Goal: Task Accomplishment & Management: Manage account settings

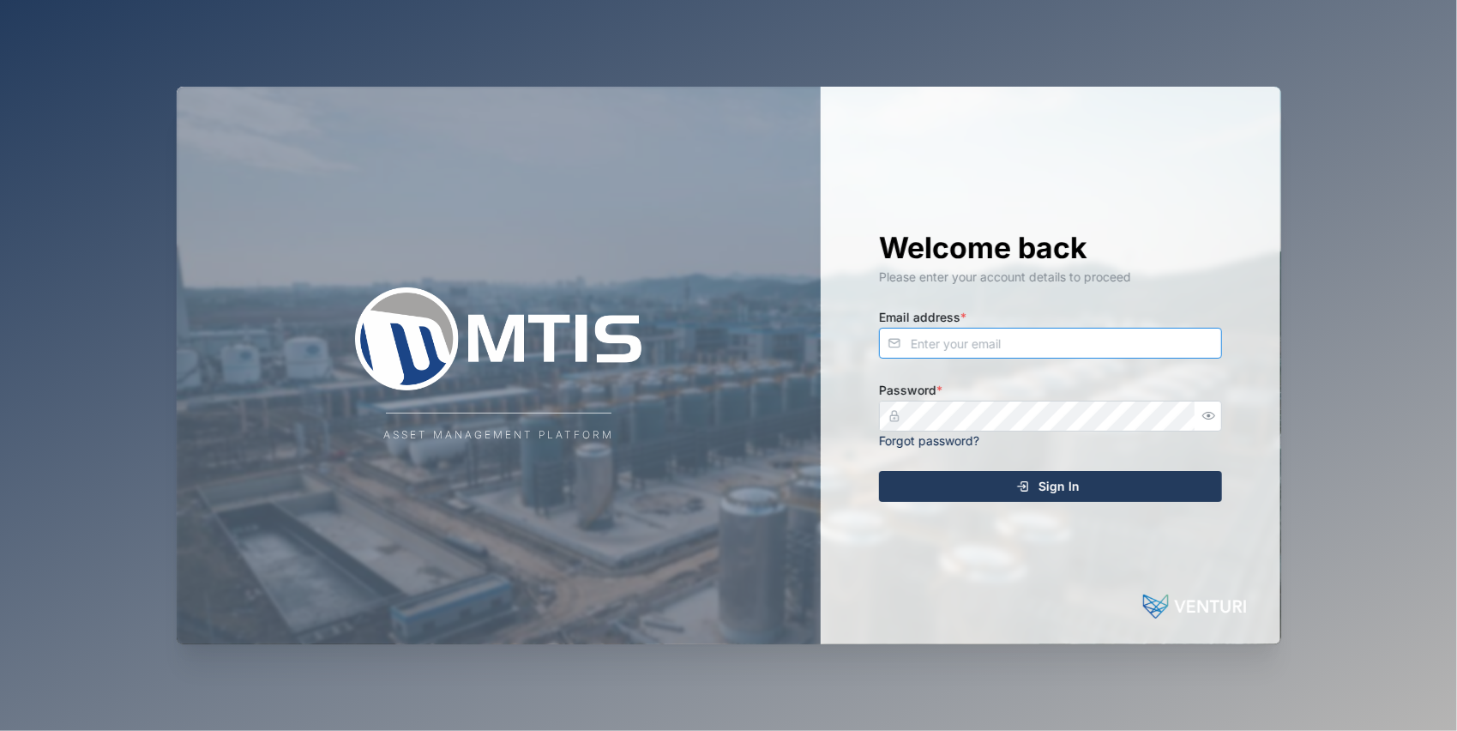
click at [935, 346] on input "Email address *" at bounding box center [1050, 343] width 343 height 31
click at [946, 578] on div "Welcome back Please enter your account details to proceed Email address * jk Pa…" at bounding box center [1051, 365] width 412 height 557
click at [945, 350] on input "jk" at bounding box center [1050, 343] width 343 height 31
type input "j"
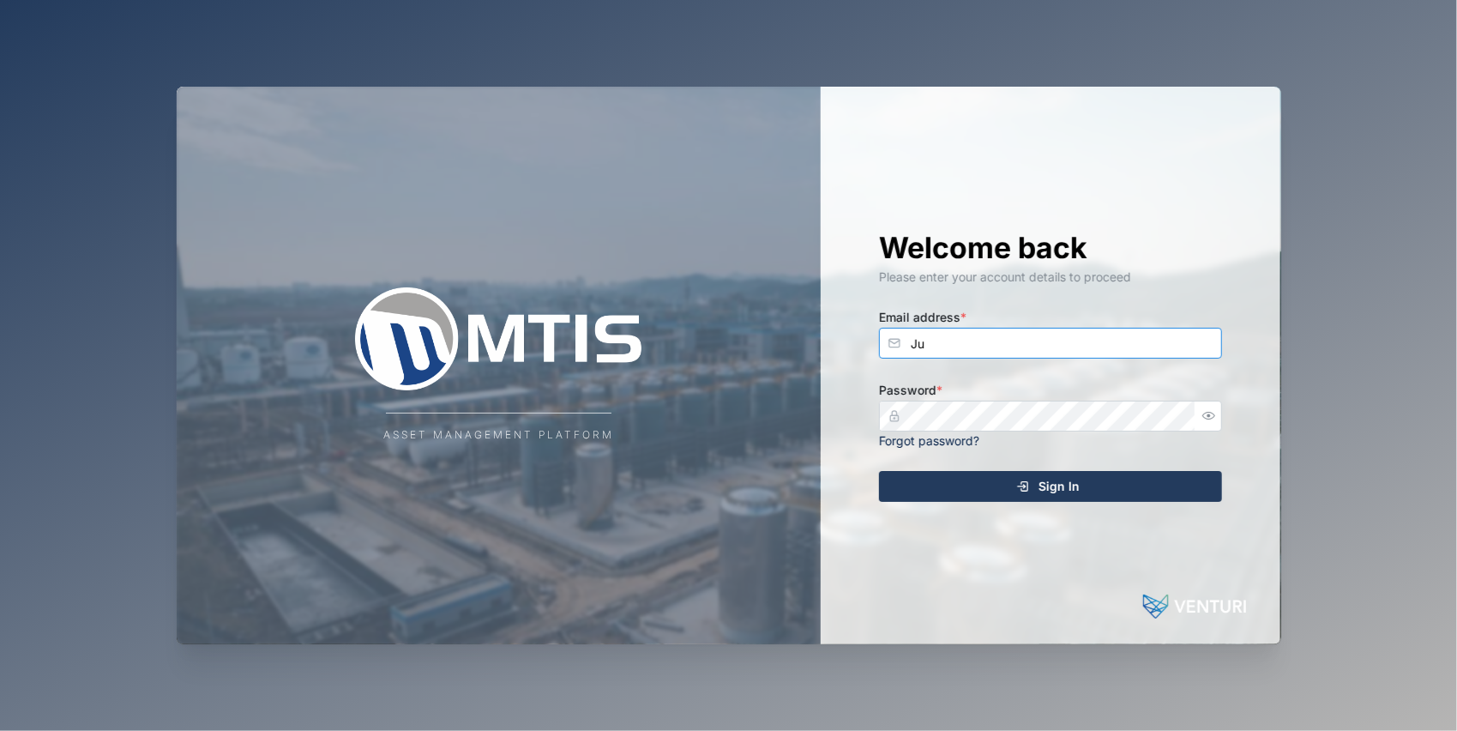
type input "J"
type input "j"
click at [1210, 407] on button "button" at bounding box center [1208, 416] width 22 height 22
click at [1021, 563] on div "Welcome back Please enter your account details to proceed Email address * Jules…" at bounding box center [1051, 365] width 412 height 557
click at [1063, 484] on span "Sign In" at bounding box center [1059, 486] width 41 height 29
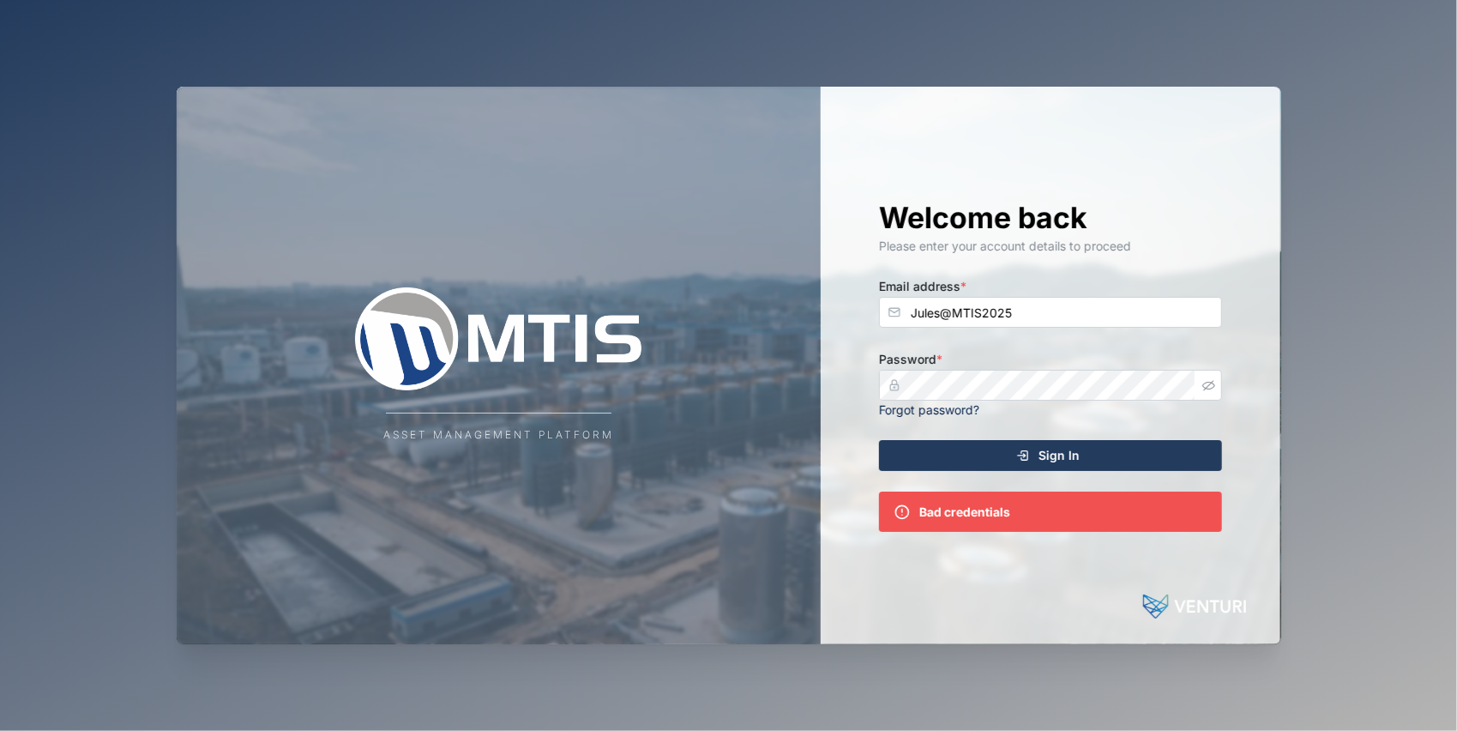
click at [1096, 454] on div "Sign In" at bounding box center [1048, 455] width 316 height 29
click at [1096, 455] on div "Sign In" at bounding box center [1048, 455] width 316 height 29
click at [1023, 307] on input "Jules@MTIS2025" at bounding box center [1050, 312] width 343 height 31
type input "J"
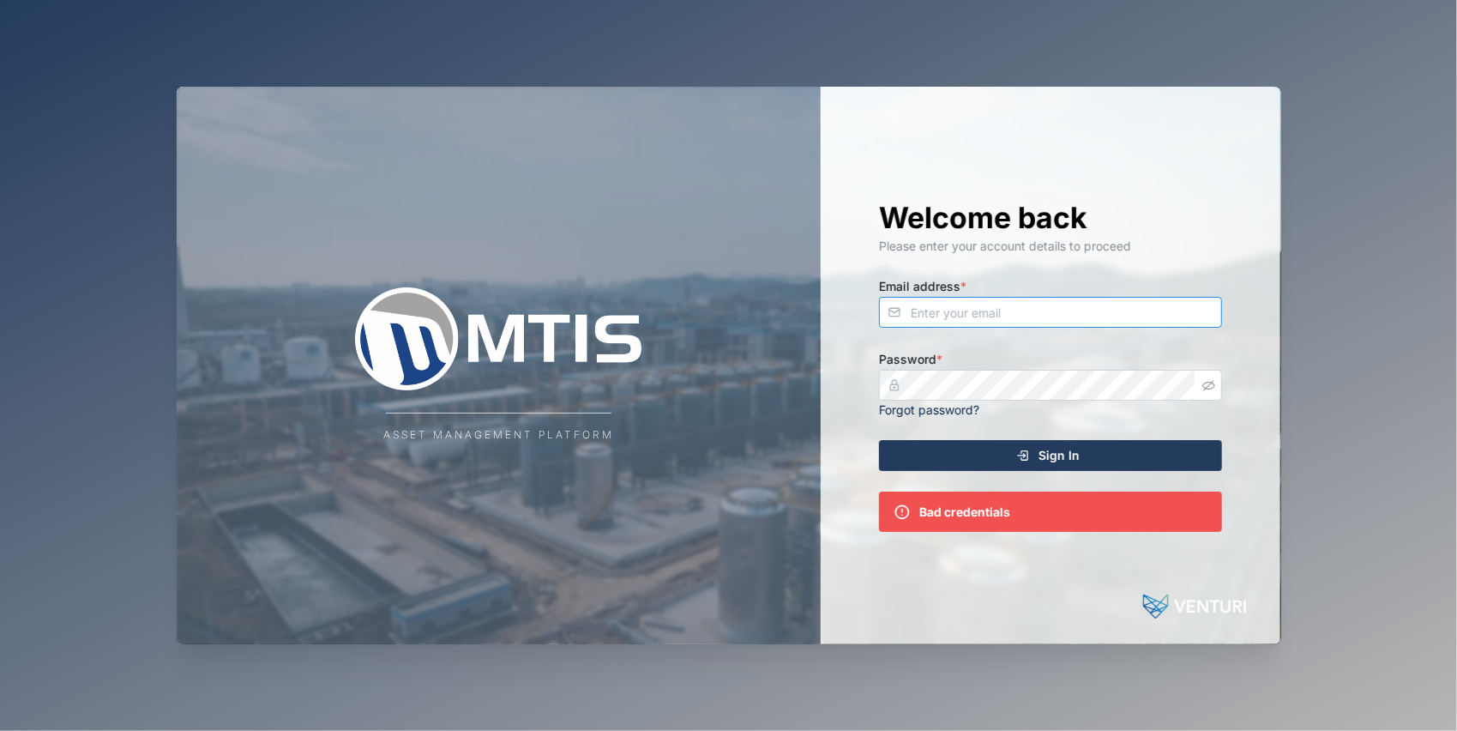
type input "k"
type input "K"
type input "k"
type input "jkliva@mtisgroup"
click at [877, 384] on div "Welcome back Please enter your account details to proceed Email address * jkliv…" at bounding box center [1051, 365] width 412 height 557
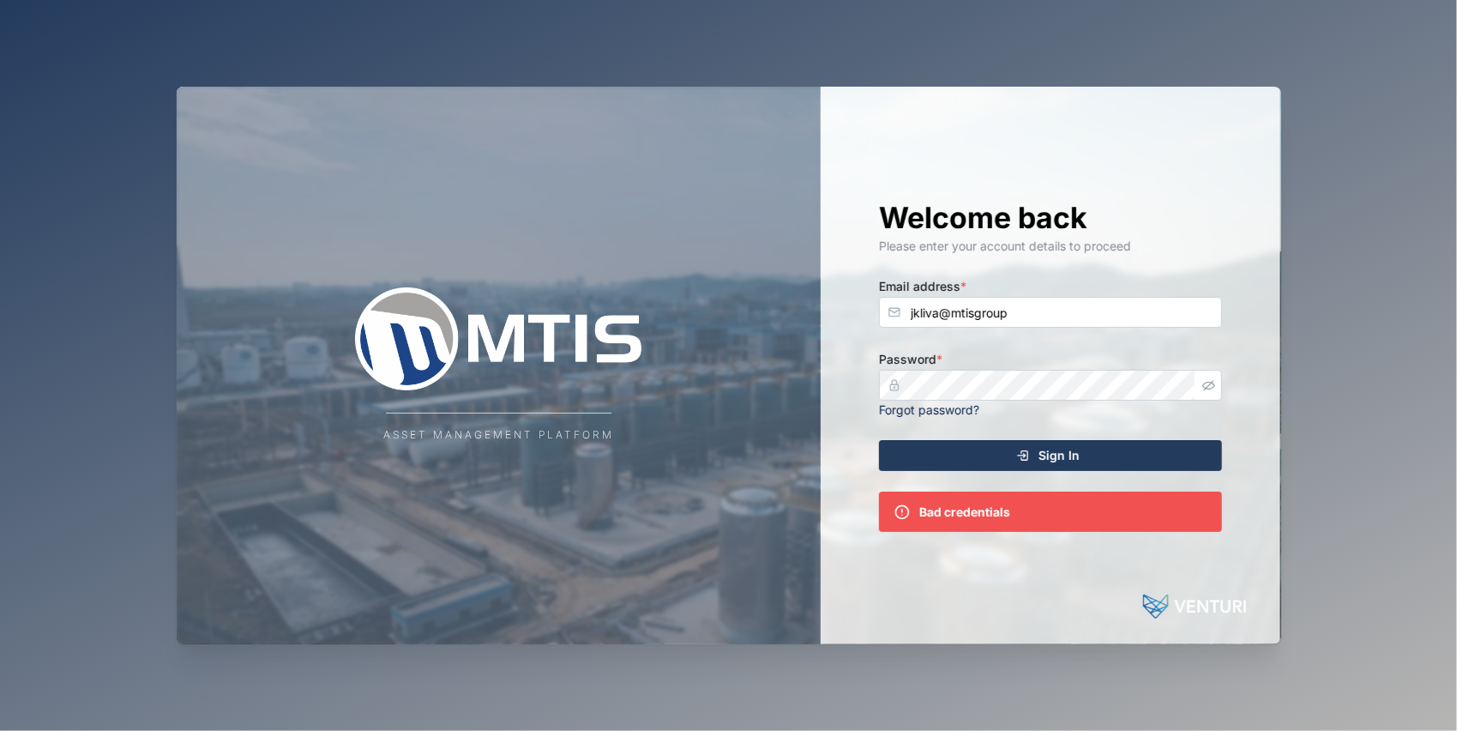
click at [959, 408] on link "Forgot password?" at bounding box center [929, 409] width 100 height 15
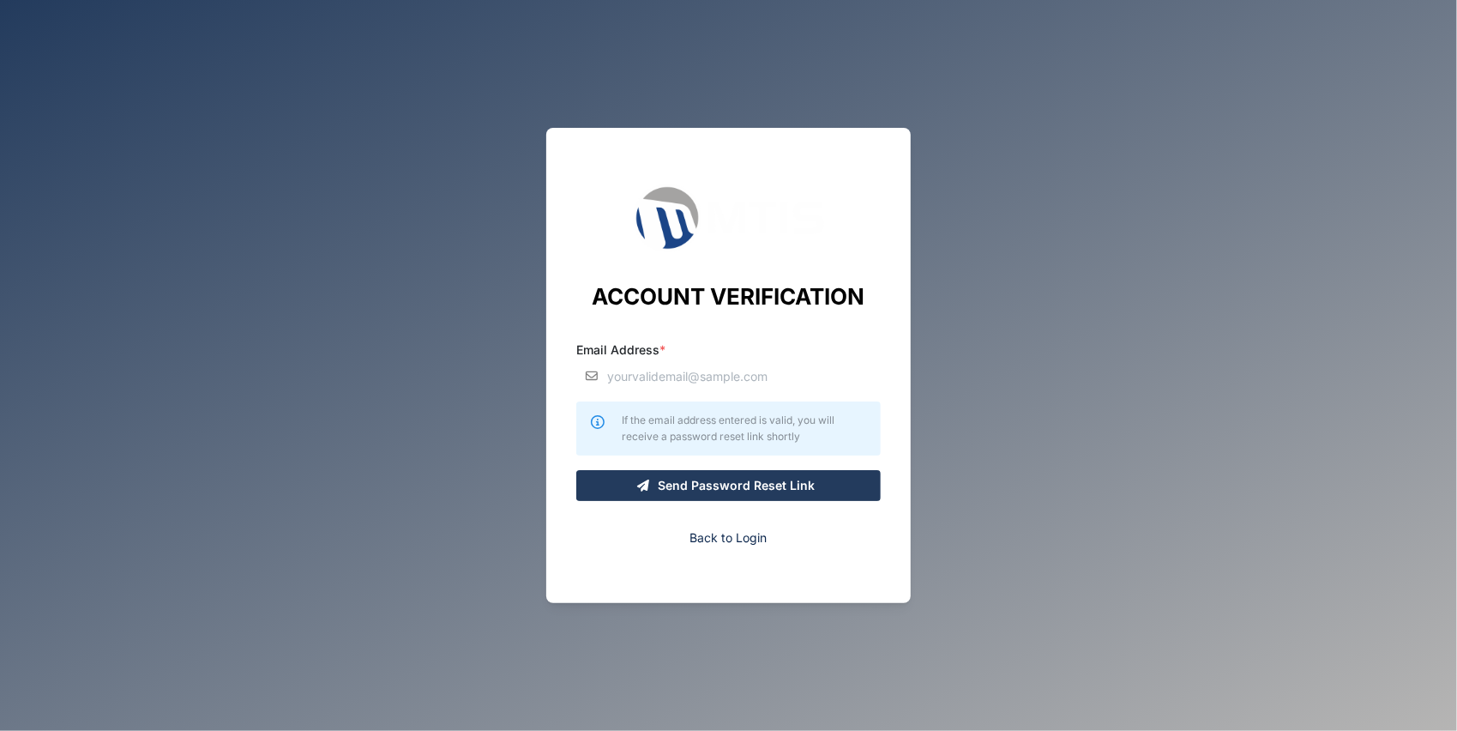
click at [676, 377] on input "Email Address *" at bounding box center [728, 375] width 304 height 31
click at [678, 374] on input "Email Address *" at bounding box center [728, 375] width 304 height 31
type input "[EMAIL_ADDRESS][DOMAIN_NAME]"
click at [761, 489] on span "Send Password Reset Link" at bounding box center [736, 485] width 157 height 29
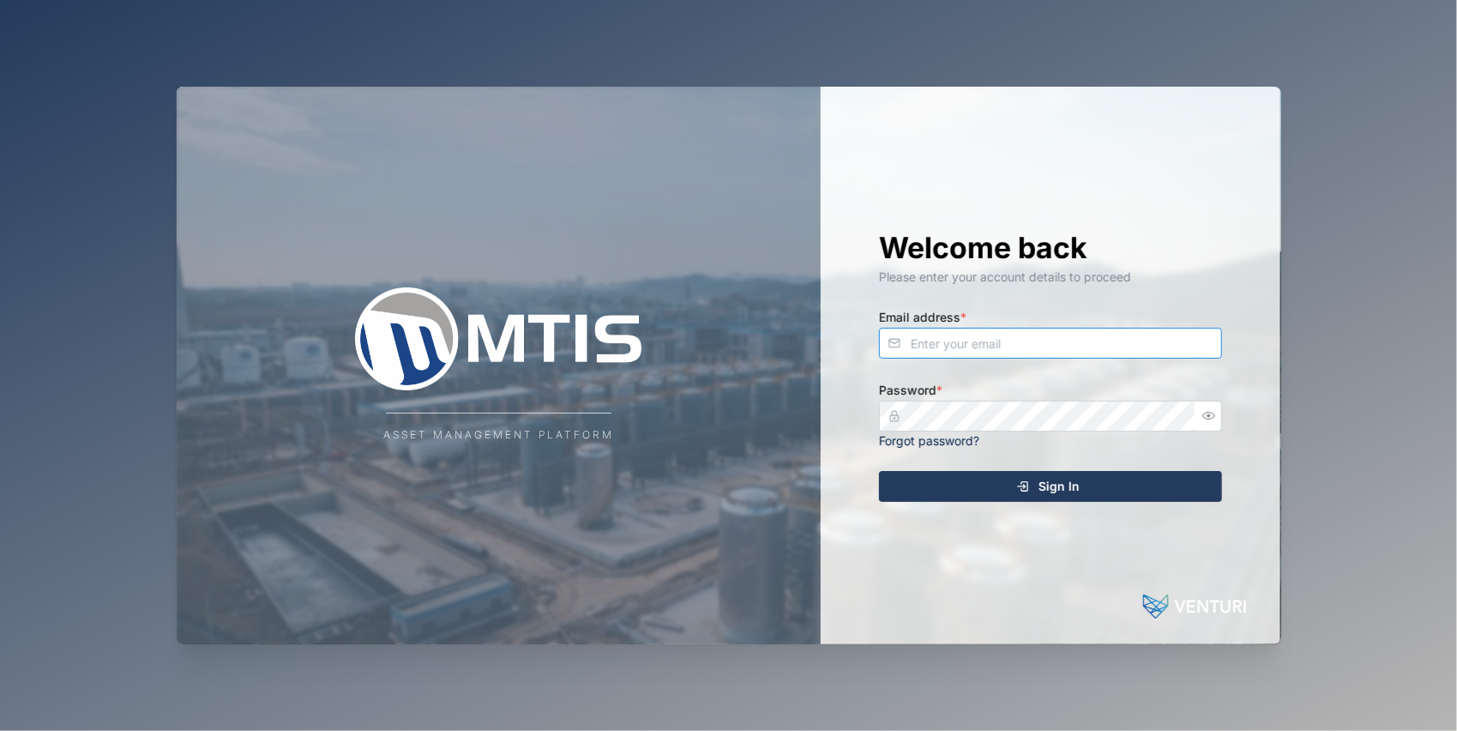
click at [938, 343] on input "Email address *" at bounding box center [1050, 343] width 343 height 31
type input "[EMAIL_ADDRESS][DOMAIN_NAME]"
click at [932, 442] on link "Forgot password?" at bounding box center [929, 440] width 100 height 15
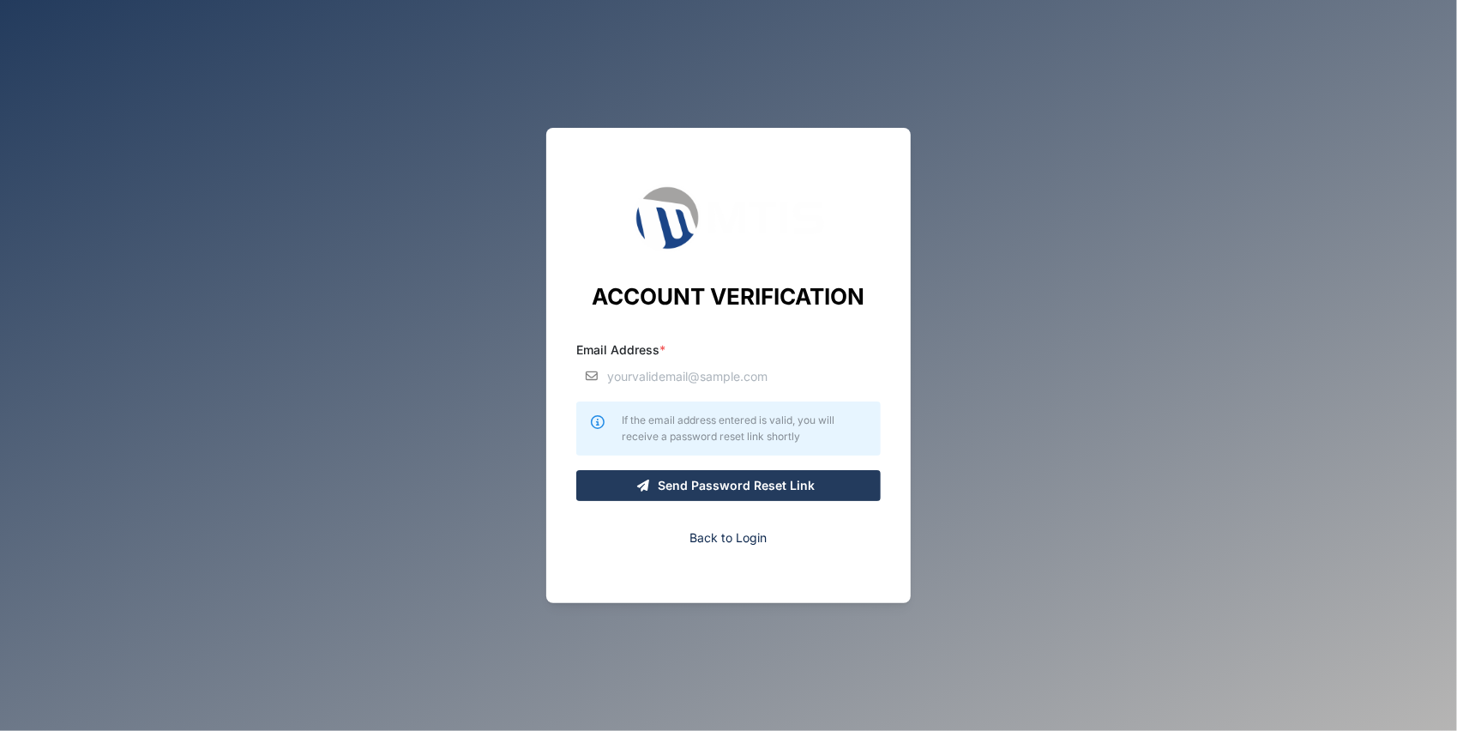
click at [705, 374] on input "Email Address *" at bounding box center [728, 375] width 304 height 31
drag, startPoint x: 762, startPoint y: 376, endPoint x: 566, endPoint y: 353, distance: 196.8
click at [566, 353] on div "ACCOUNT VERIFICATION Email Address * jkliva@mtigroup.com If the email address e…" at bounding box center [728, 365] width 365 height 475
type input "[EMAIL_ADDRESS][DOMAIN_NAME]"
click at [744, 492] on span "Send Password Reset Link" at bounding box center [736, 485] width 157 height 29
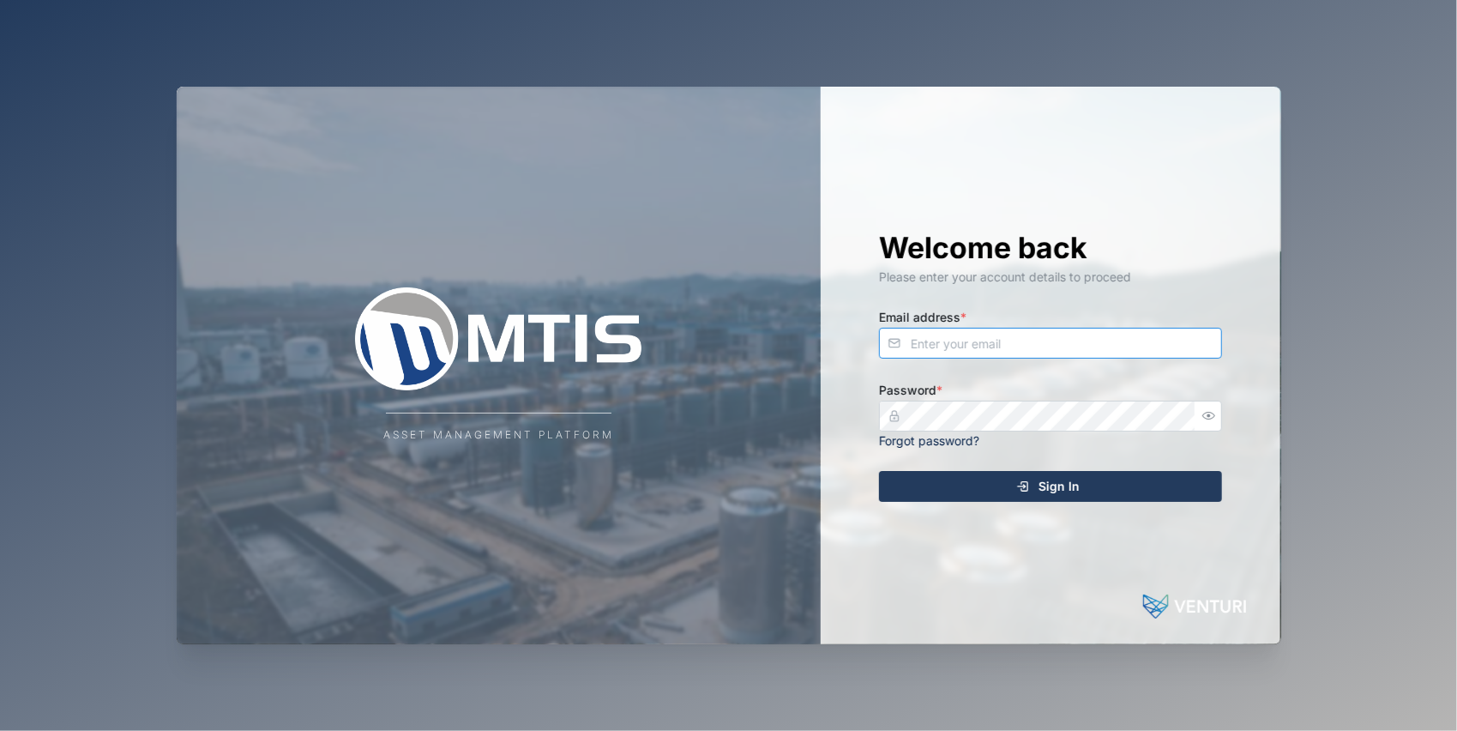
click at [929, 338] on input "Email address *" at bounding box center [1050, 343] width 343 height 31
click at [954, 675] on div "Asset Management Platform Welcome back Please enter your account details to pro…" at bounding box center [729, 365] width 1132 height 731
click at [928, 346] on input "Email address *" at bounding box center [1050, 343] width 343 height 31
type input "jkliva@mtigroup.com"
drag, startPoint x: 1051, startPoint y: 345, endPoint x: 879, endPoint y: 353, distance: 171.7
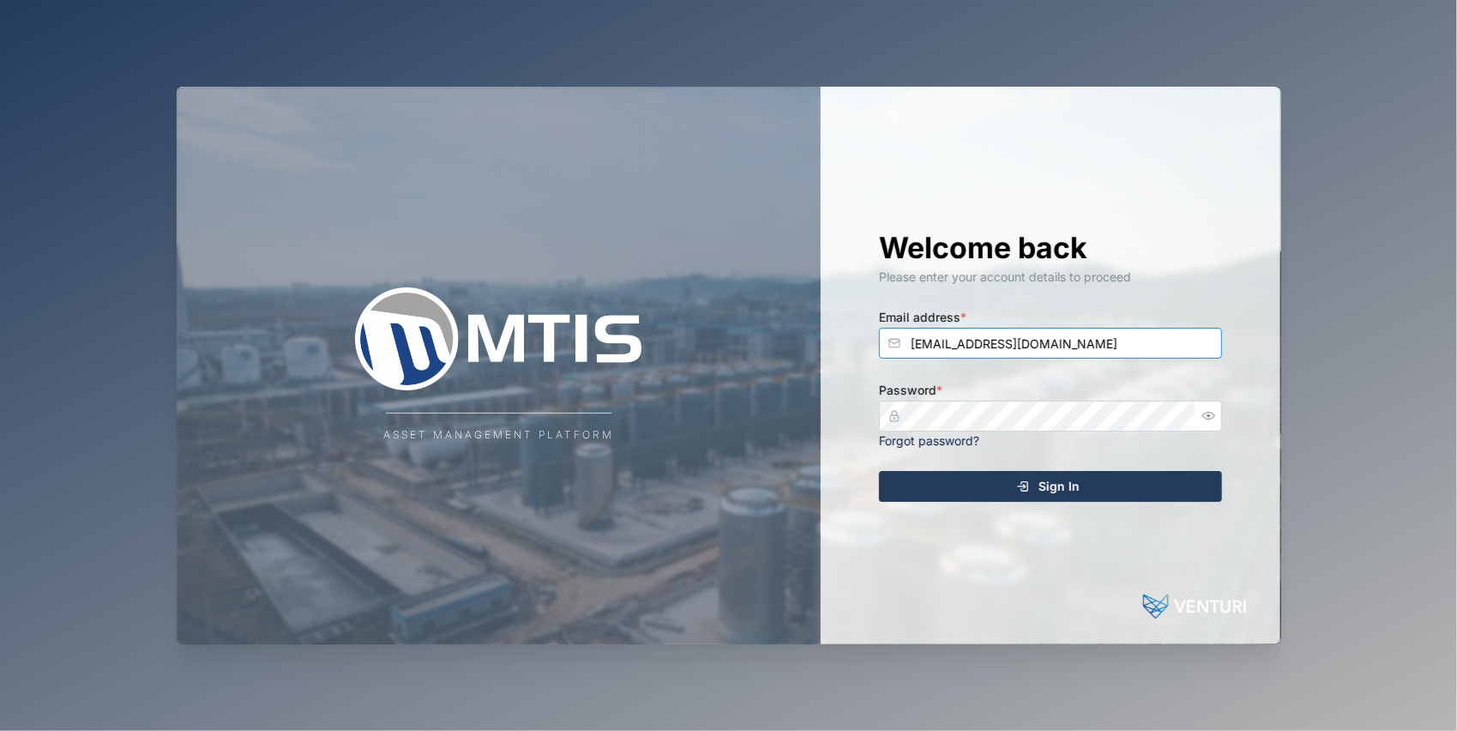
click at [879, 353] on input "jkliva@mtigroup.com" at bounding box center [1050, 343] width 343 height 31
click at [948, 440] on link "Forgot password?" at bounding box center [929, 440] width 100 height 15
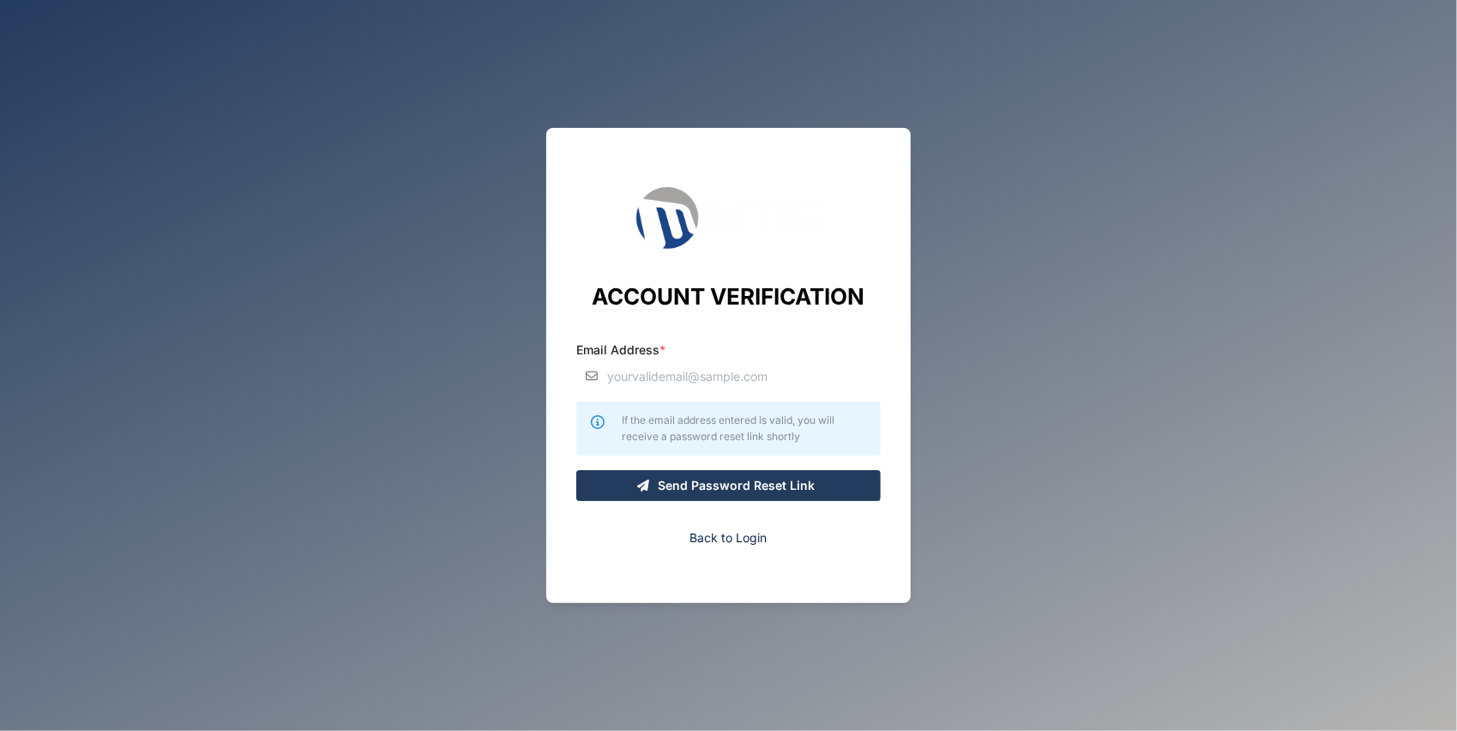
click at [715, 377] on input "Email Address *" at bounding box center [728, 375] width 304 height 31
type input "[EMAIL_ADDRESS][DOMAIN_NAME]"
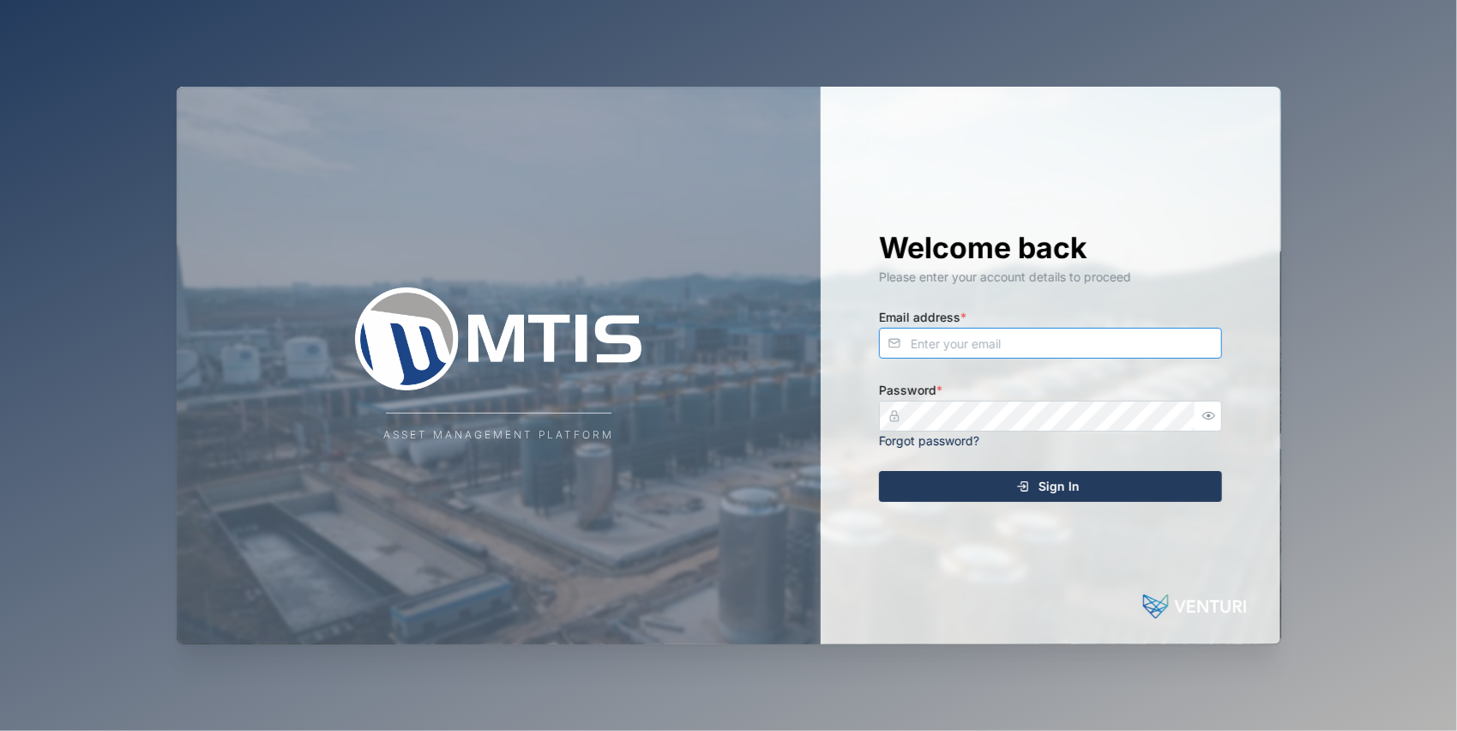
click at [930, 346] on input "Email address *" at bounding box center [1050, 343] width 343 height 31
type input "[EMAIL_ADDRESS][DOMAIN_NAME]"
click at [1204, 415] on icon "button" at bounding box center [1208, 415] width 13 height 13
click at [1114, 484] on div "Sign In" at bounding box center [1048, 486] width 316 height 29
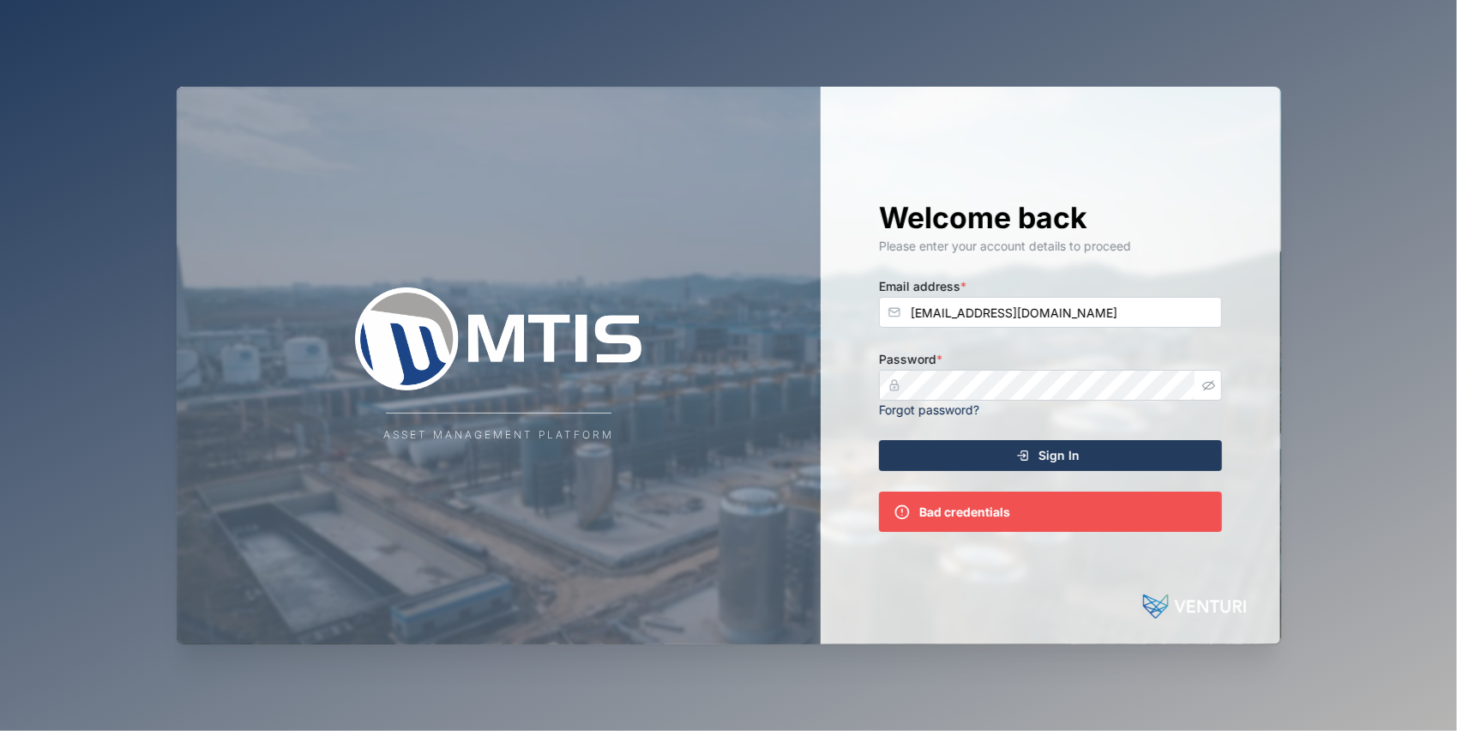
click at [1086, 455] on div "Sign In" at bounding box center [1048, 455] width 316 height 29
click at [1077, 321] on input "jkliva@mtigroup.com" at bounding box center [1050, 312] width 343 height 31
click at [1061, 453] on span "Sign In" at bounding box center [1059, 455] width 41 height 29
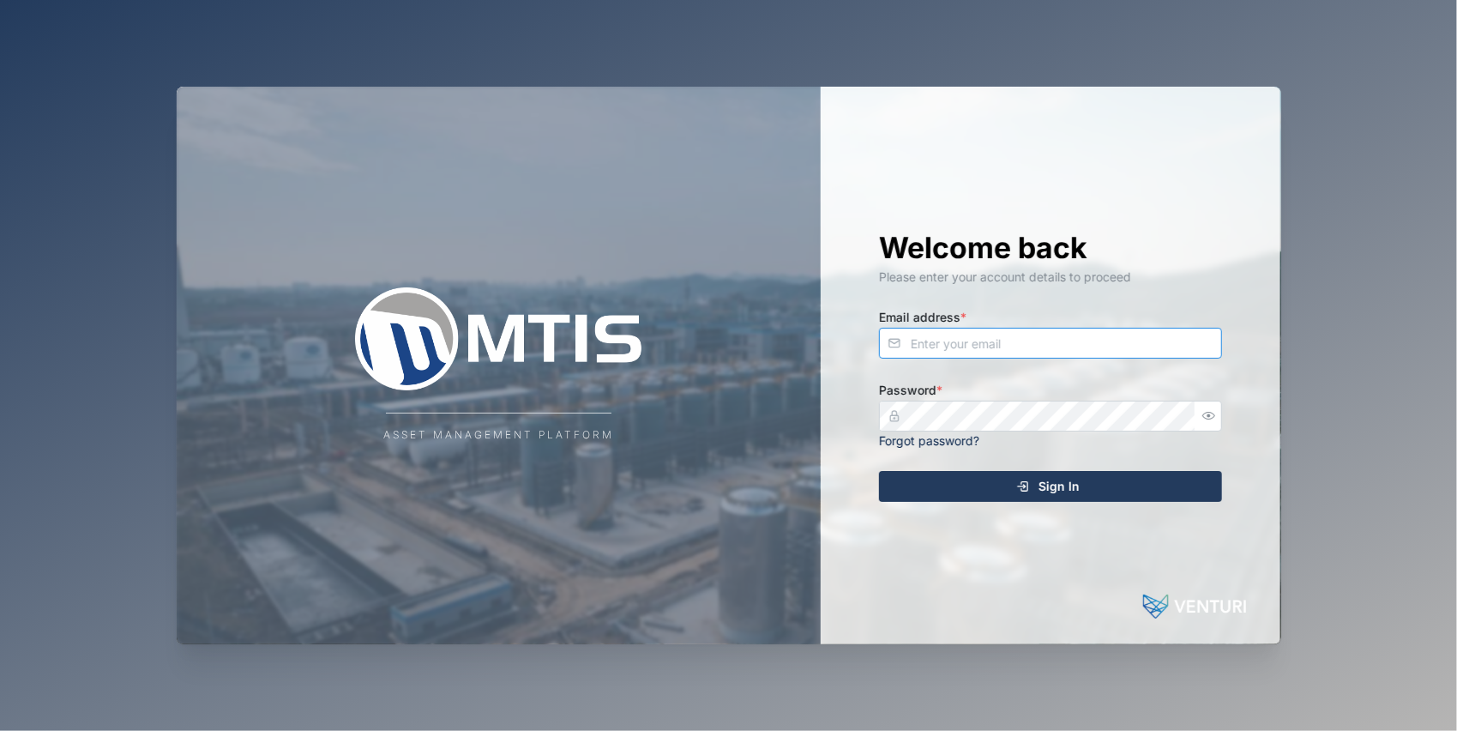
click at [981, 338] on input "Email address *" at bounding box center [1050, 343] width 343 height 31
type input "[EMAIL_ADDRESS][DOMAIN_NAME]"
click at [1196, 408] on div at bounding box center [1208, 416] width 27 height 31
click at [1206, 411] on icon "button" at bounding box center [1208, 415] width 13 height 13
click at [1069, 489] on span "Sign In" at bounding box center [1059, 486] width 41 height 29
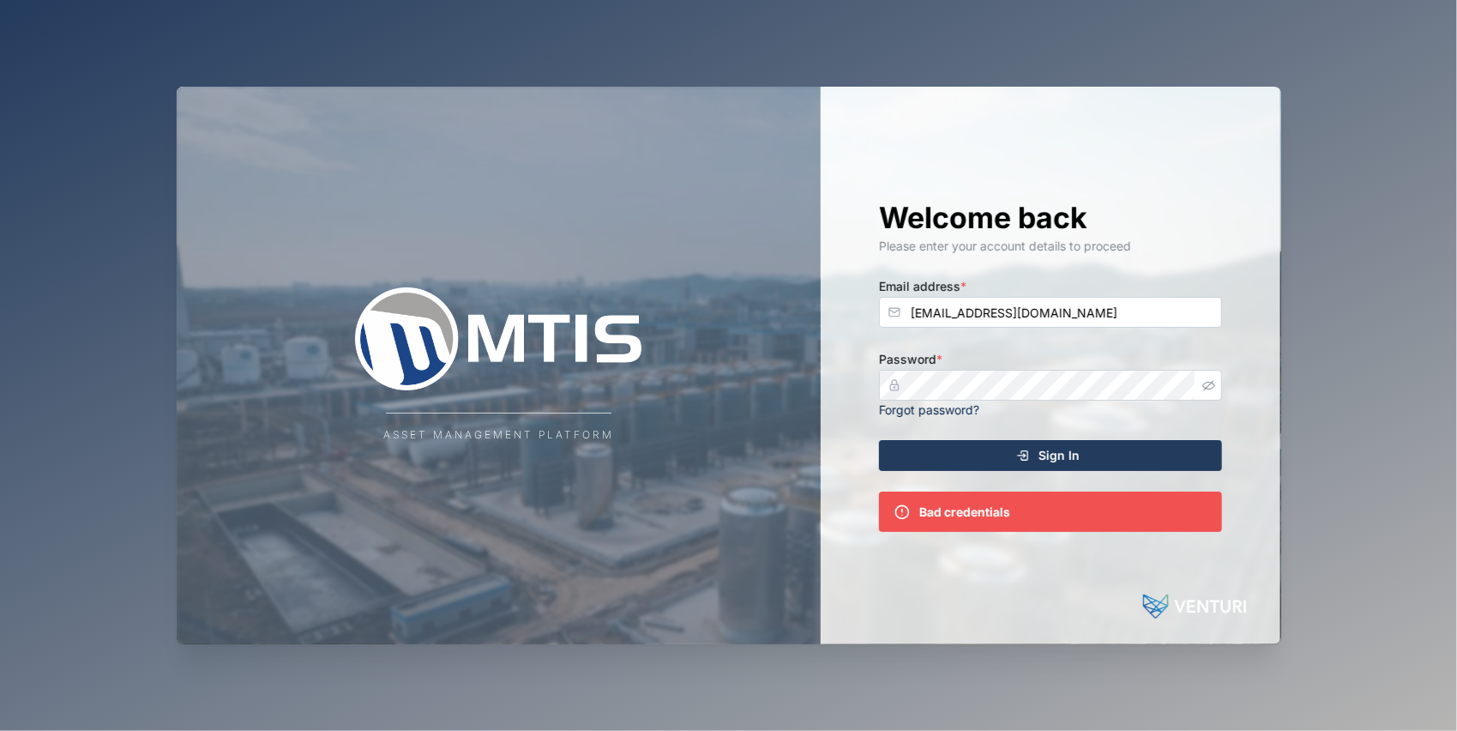
click at [905, 518] on icon at bounding box center [902, 511] width 17 height 17
click at [903, 507] on icon at bounding box center [902, 511] width 17 height 17
click at [901, 509] on icon at bounding box center [902, 511] width 17 height 17
drag, startPoint x: 901, startPoint y: 509, endPoint x: 902, endPoint y: 535, distance: 26.6
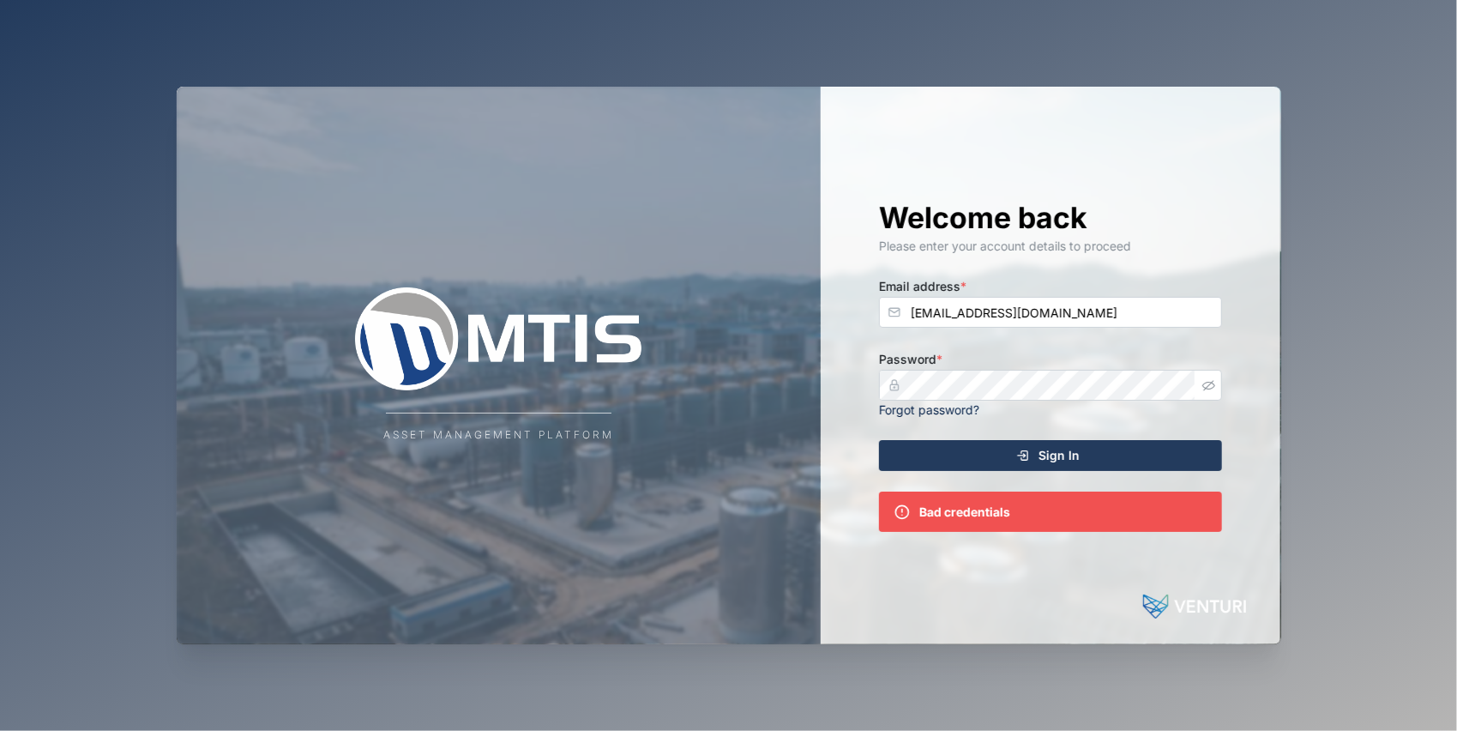
click at [902, 535] on div "Welcome back Please enter your account details to proceed Email address * [EMAI…" at bounding box center [1051, 365] width 412 height 557
click at [950, 510] on div "Bad credentials" at bounding box center [964, 512] width 91 height 19
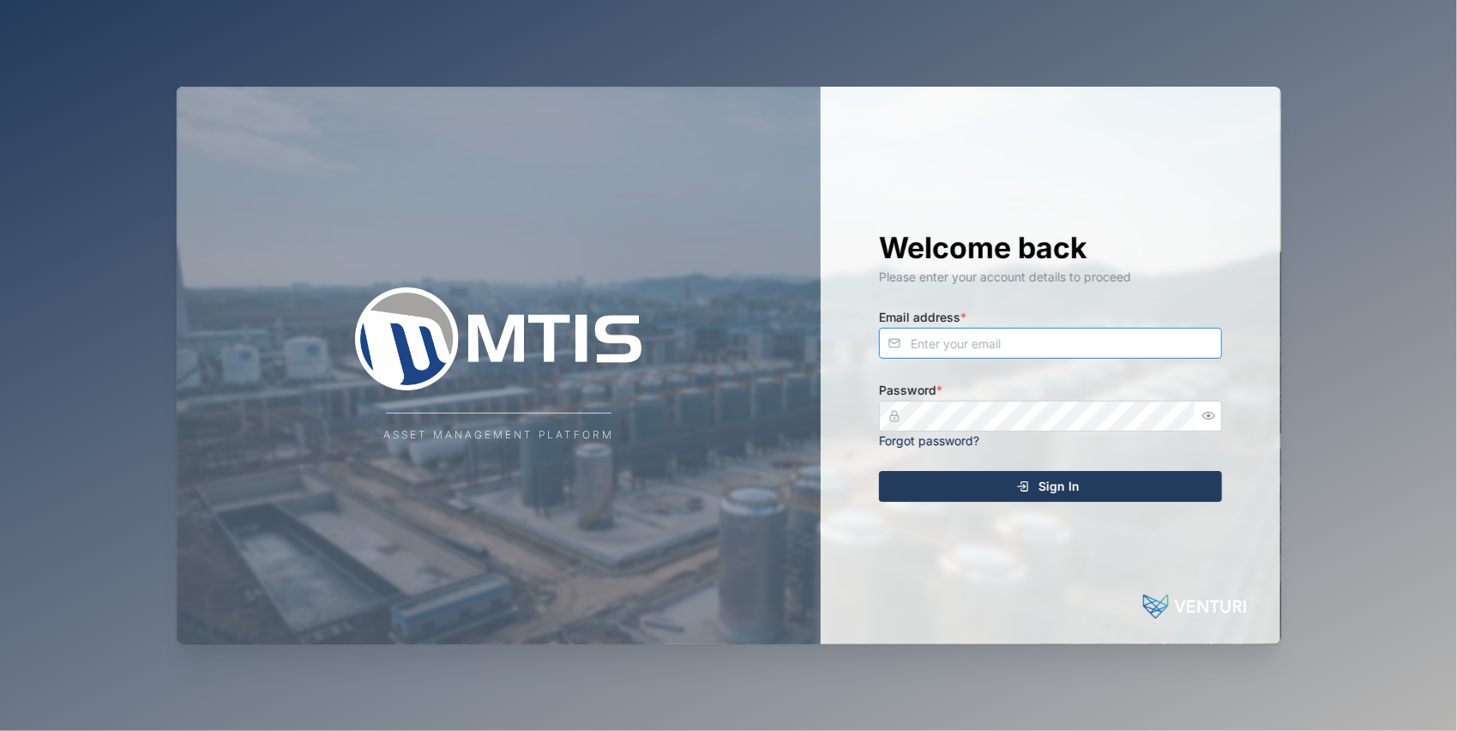
click at [1015, 340] on input "Email address *" at bounding box center [1050, 343] width 343 height 31
click at [970, 341] on input "[EMAIL_ADDRESS][DOMAIN_NAME]" at bounding box center [1050, 343] width 343 height 31
type input "[EMAIL_ADDRESS][DOMAIN_NAME]"
click at [1214, 413] on icon "button" at bounding box center [1208, 415] width 13 height 13
click at [1084, 488] on div "Sign In" at bounding box center [1048, 486] width 316 height 29
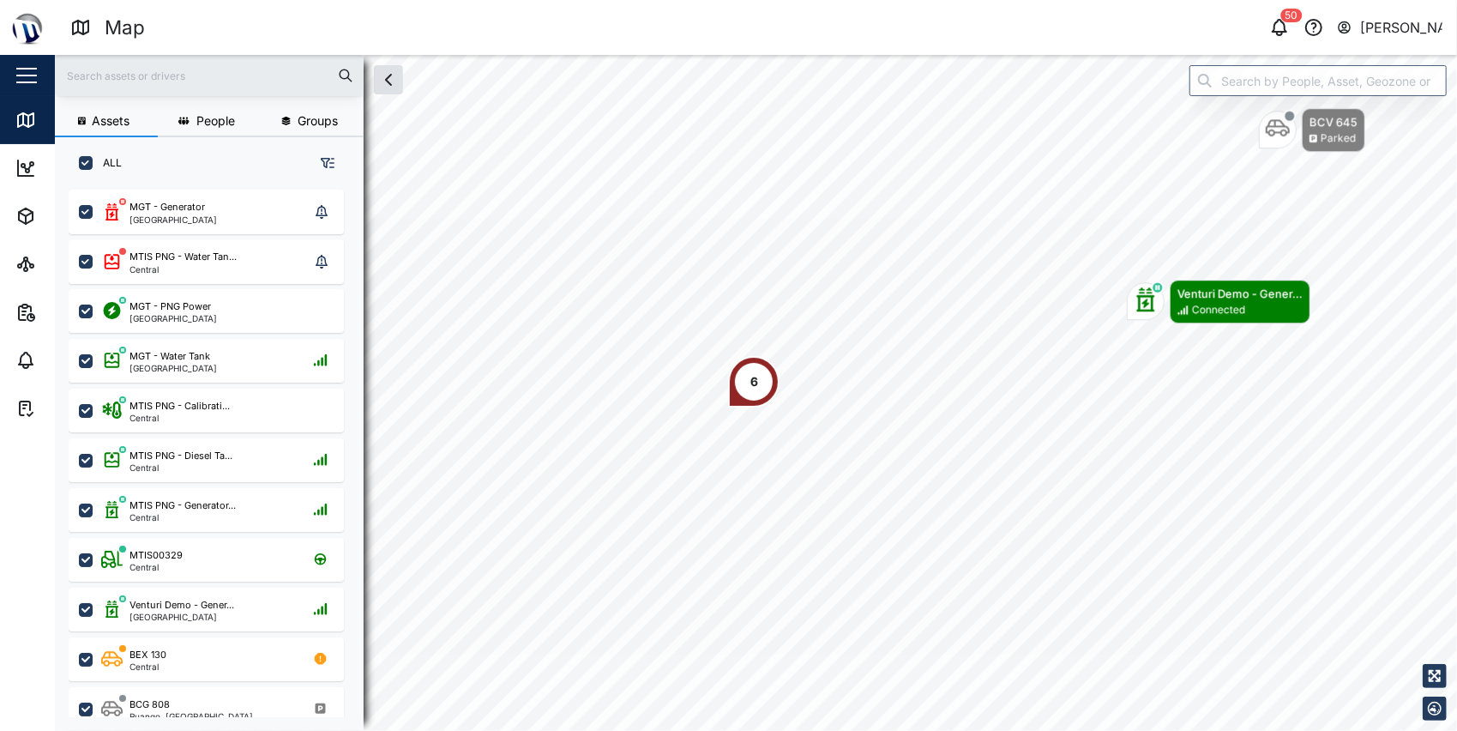
scroll to position [520, 268]
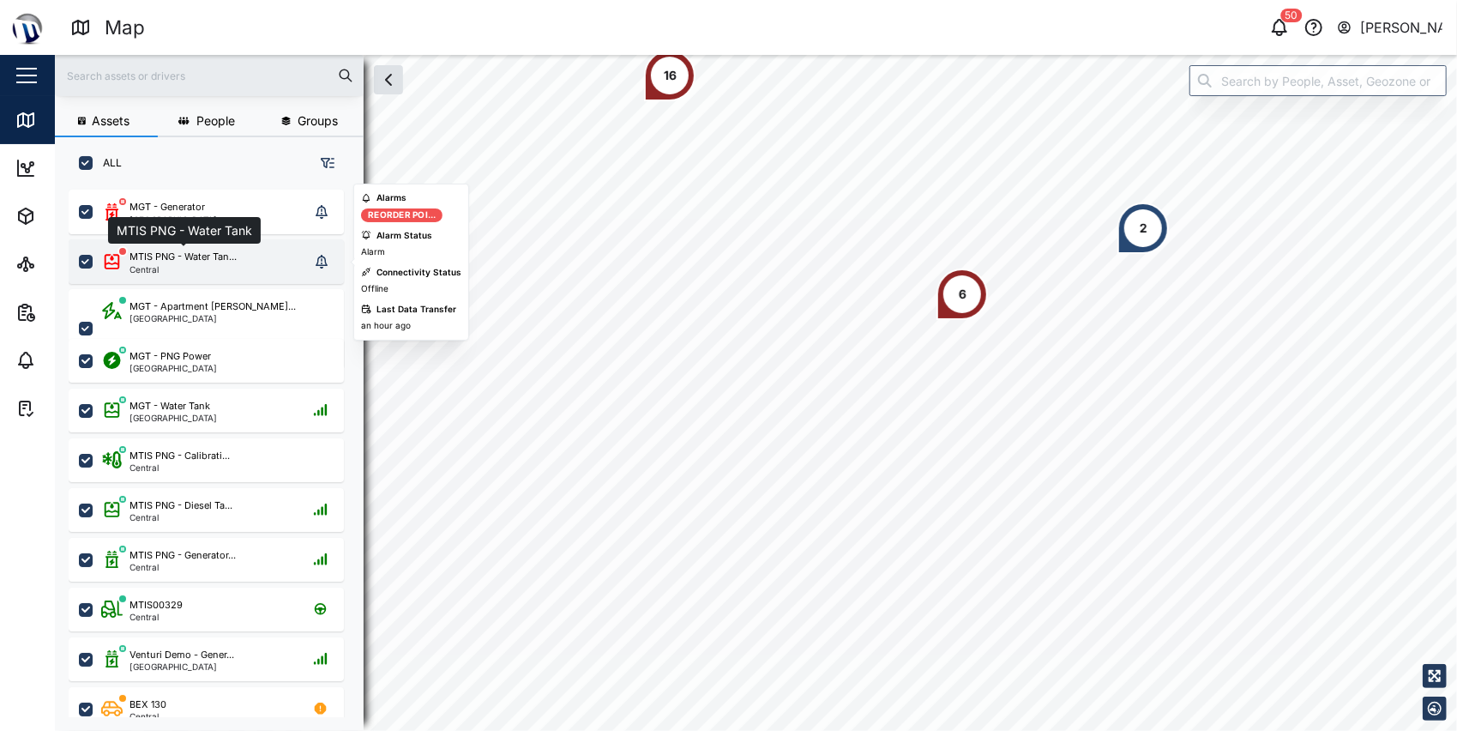
click at [191, 253] on div "MTIS PNG - Water Tan..." at bounding box center [183, 257] width 107 height 15
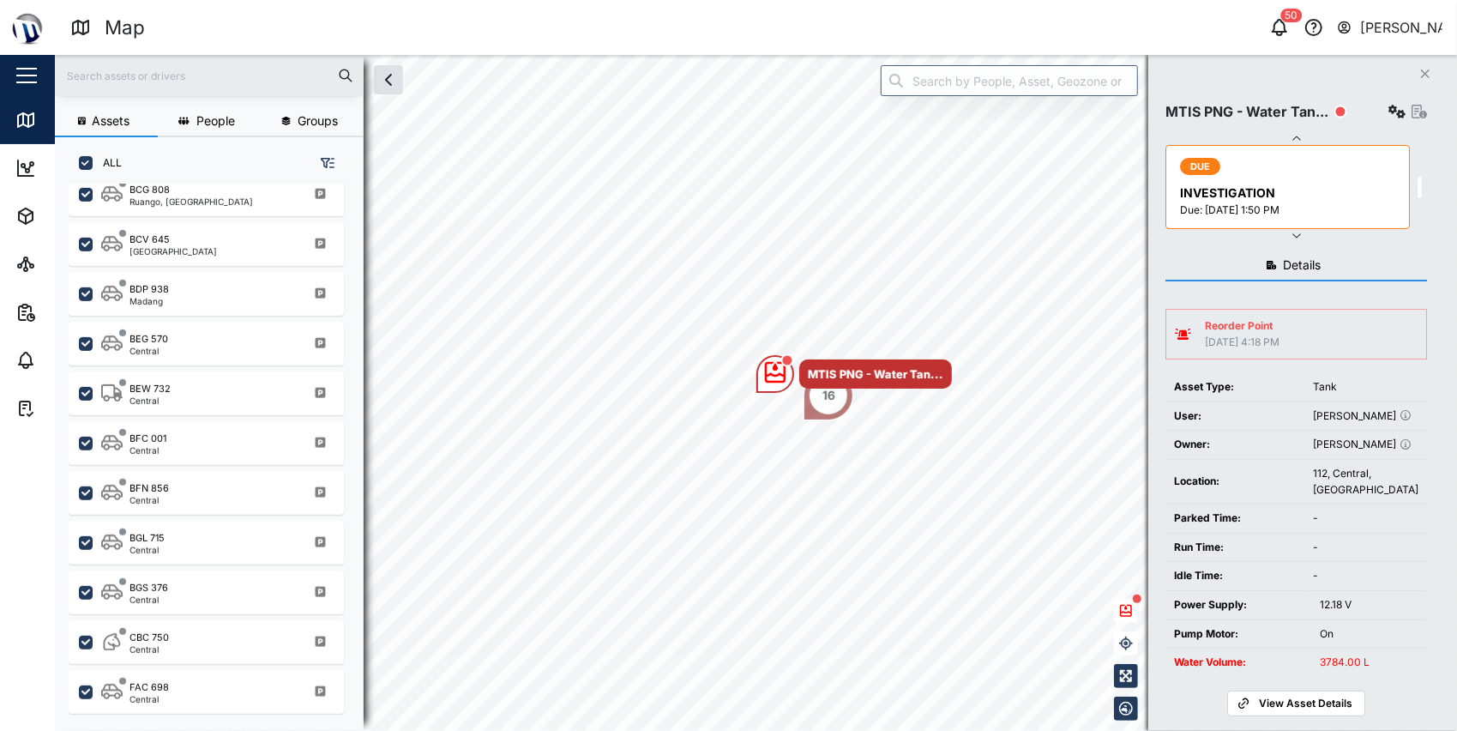
scroll to position [600, 0]
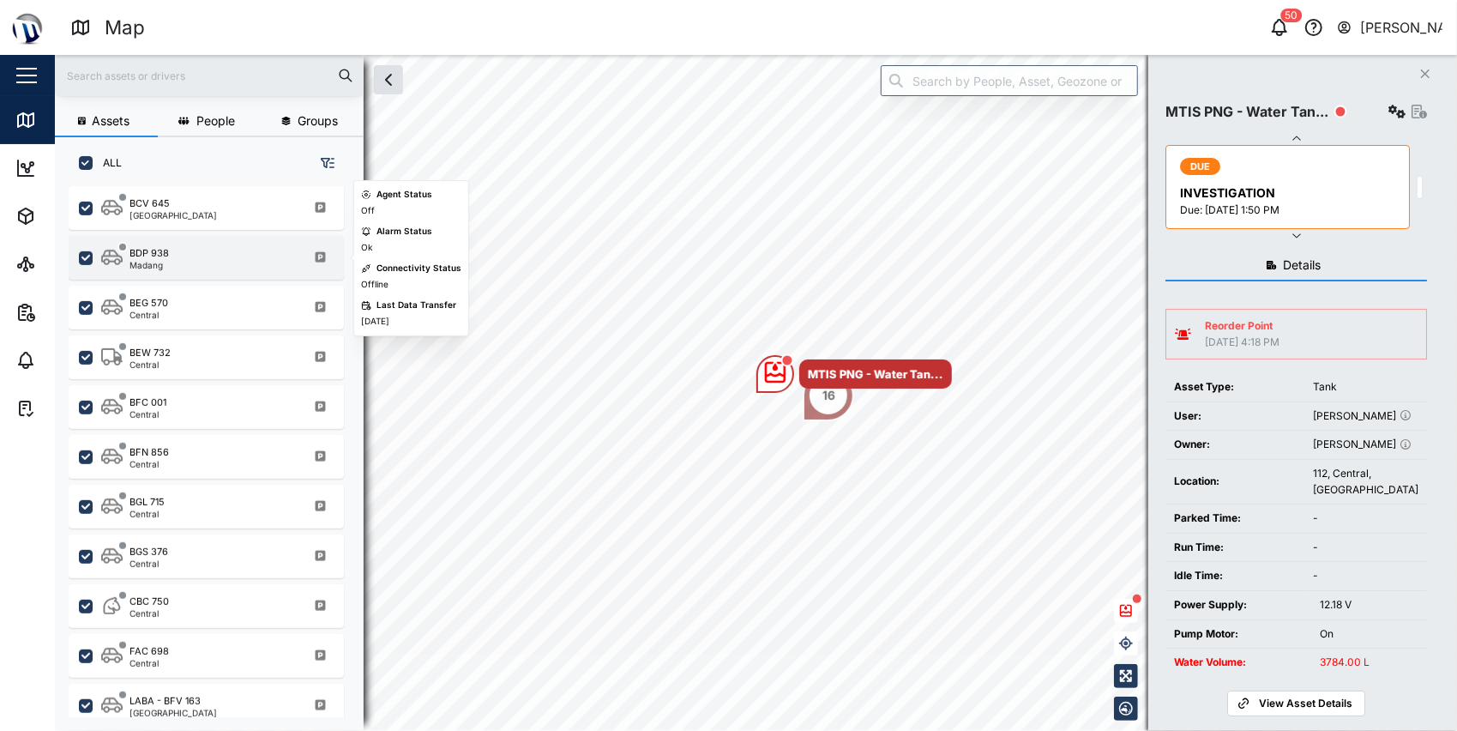
click at [163, 256] on div "BDP 938" at bounding box center [149, 253] width 39 height 15
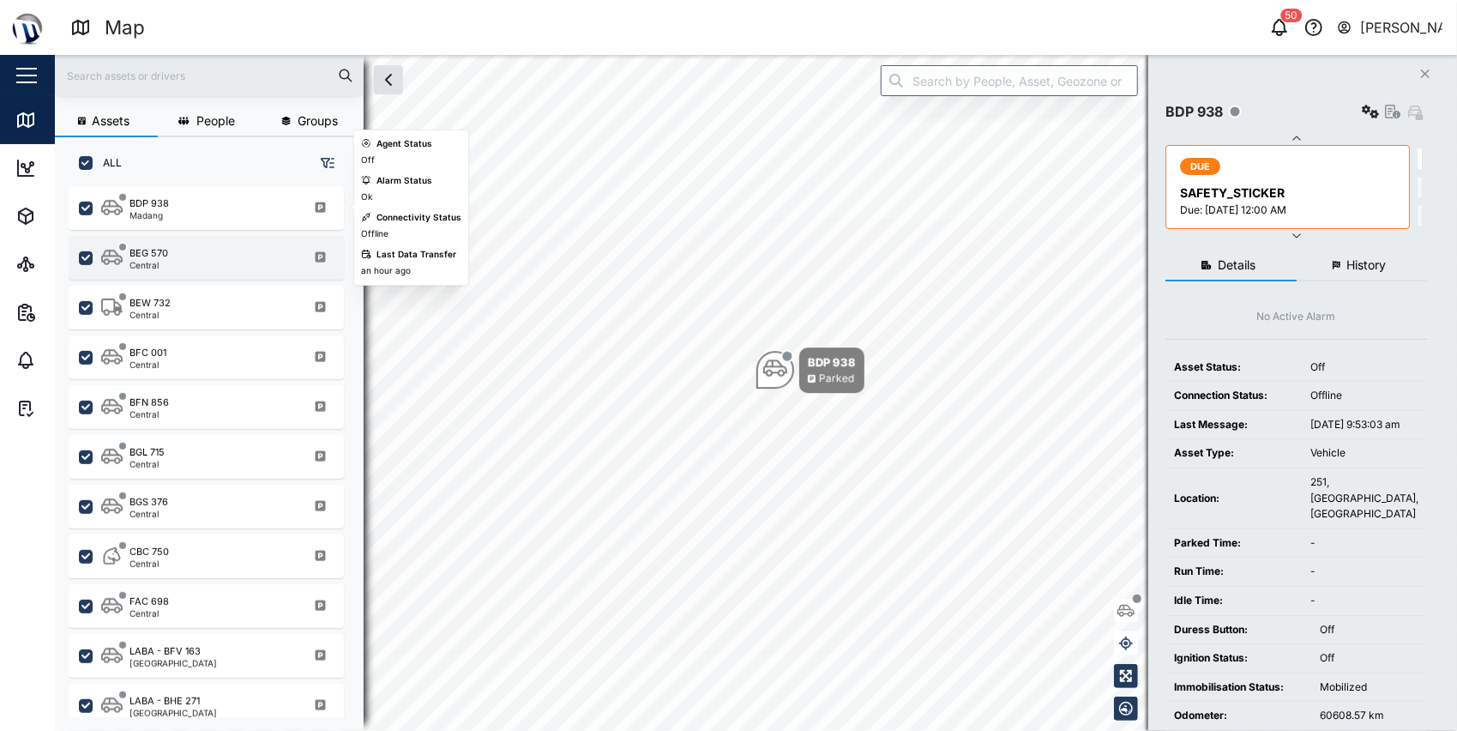
scroll to position [686, 0]
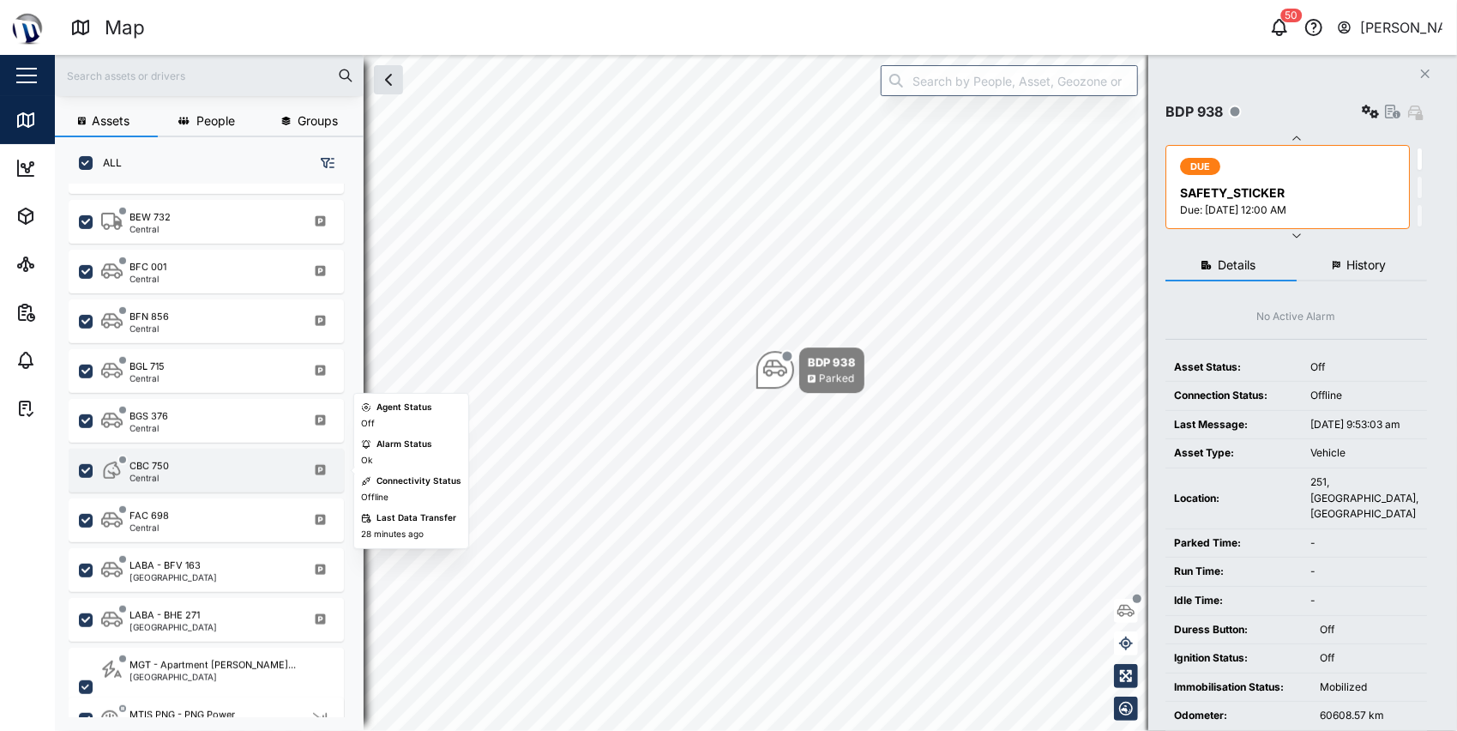
click at [162, 468] on div "CBC 750" at bounding box center [149, 466] width 39 height 15
click at [170, 467] on div "CBC 750 Central" at bounding box center [217, 470] width 232 height 23
click at [172, 467] on div "CBC 750 Central" at bounding box center [217, 470] width 232 height 23
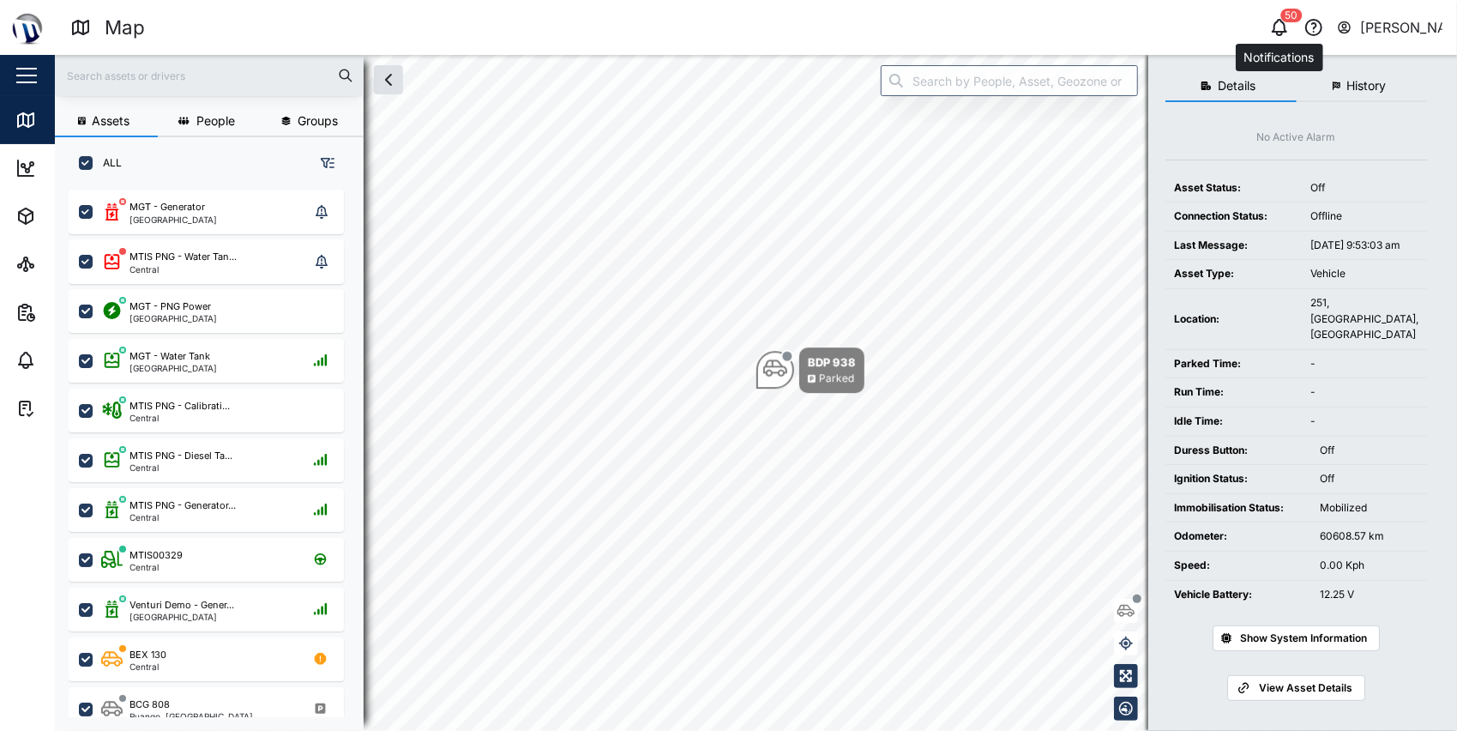
click at [1277, 24] on icon "button" at bounding box center [1279, 27] width 21 height 21
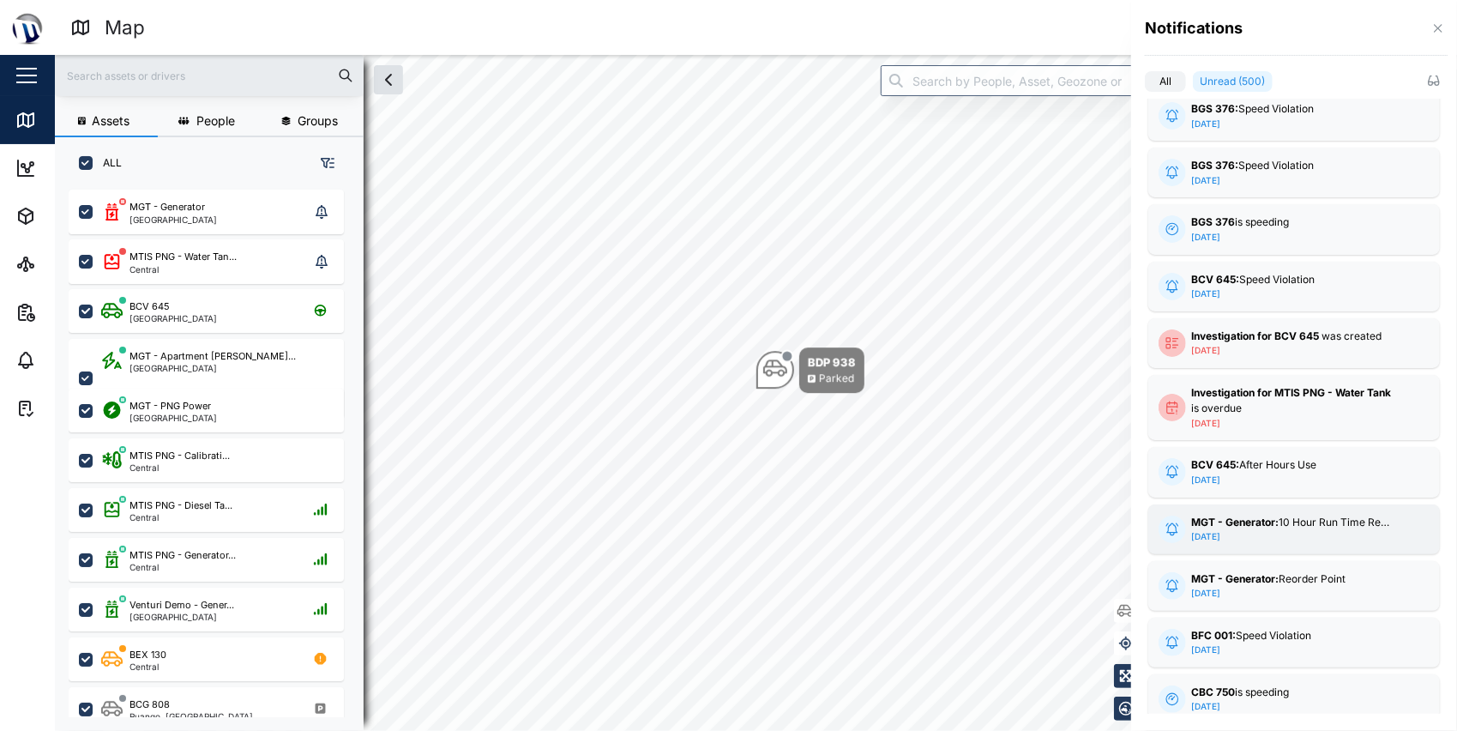
scroll to position [22213, 0]
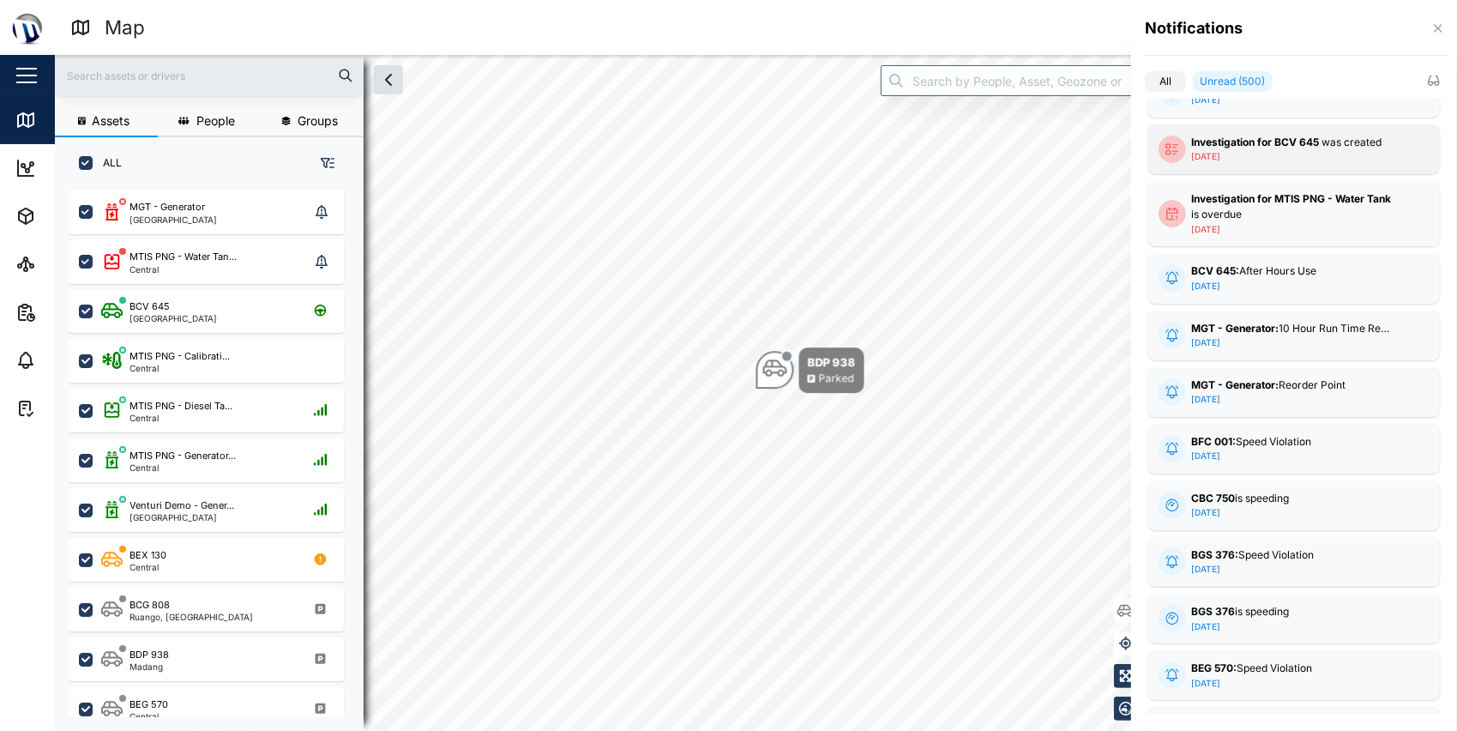
click at [1249, 144] on strong "Investigation for BCV 645" at bounding box center [1255, 142] width 128 height 13
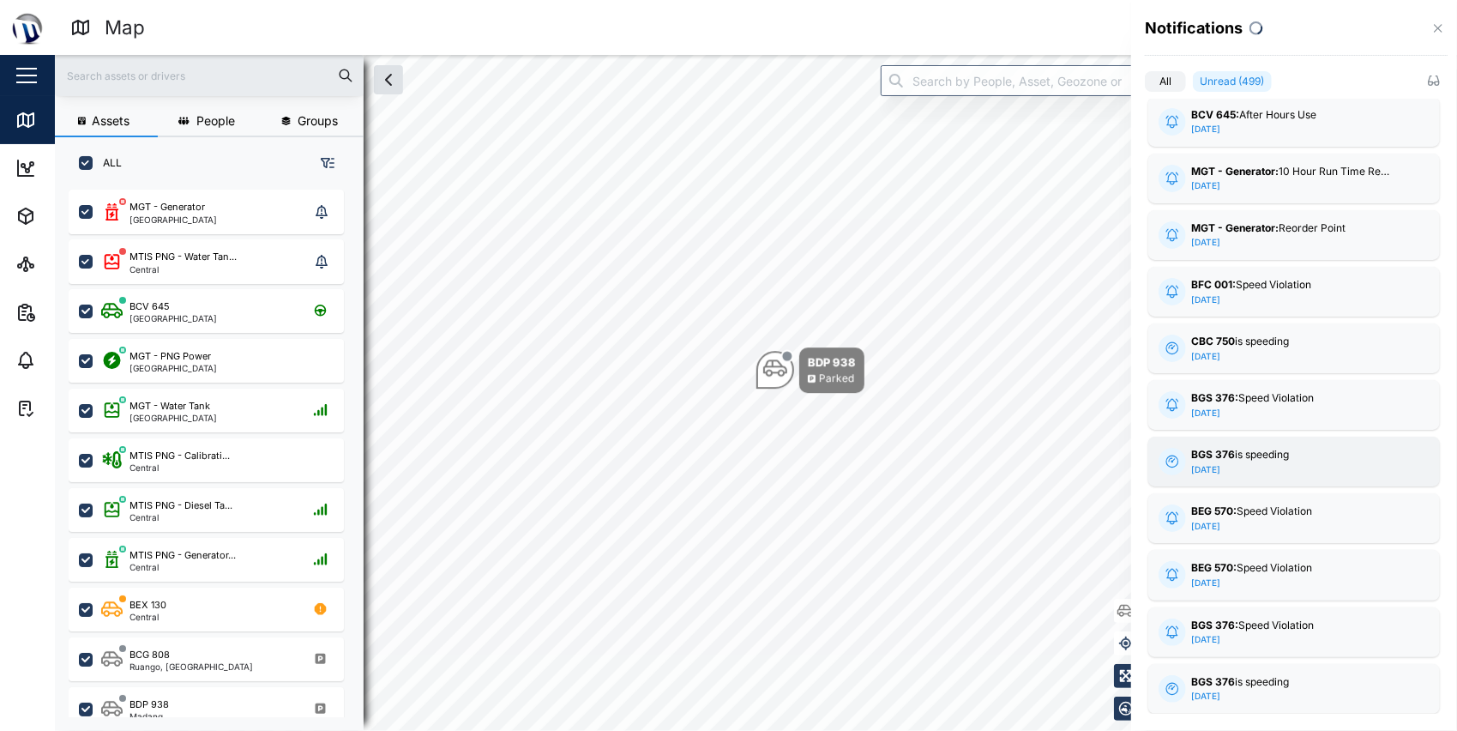
scroll to position [23157, 0]
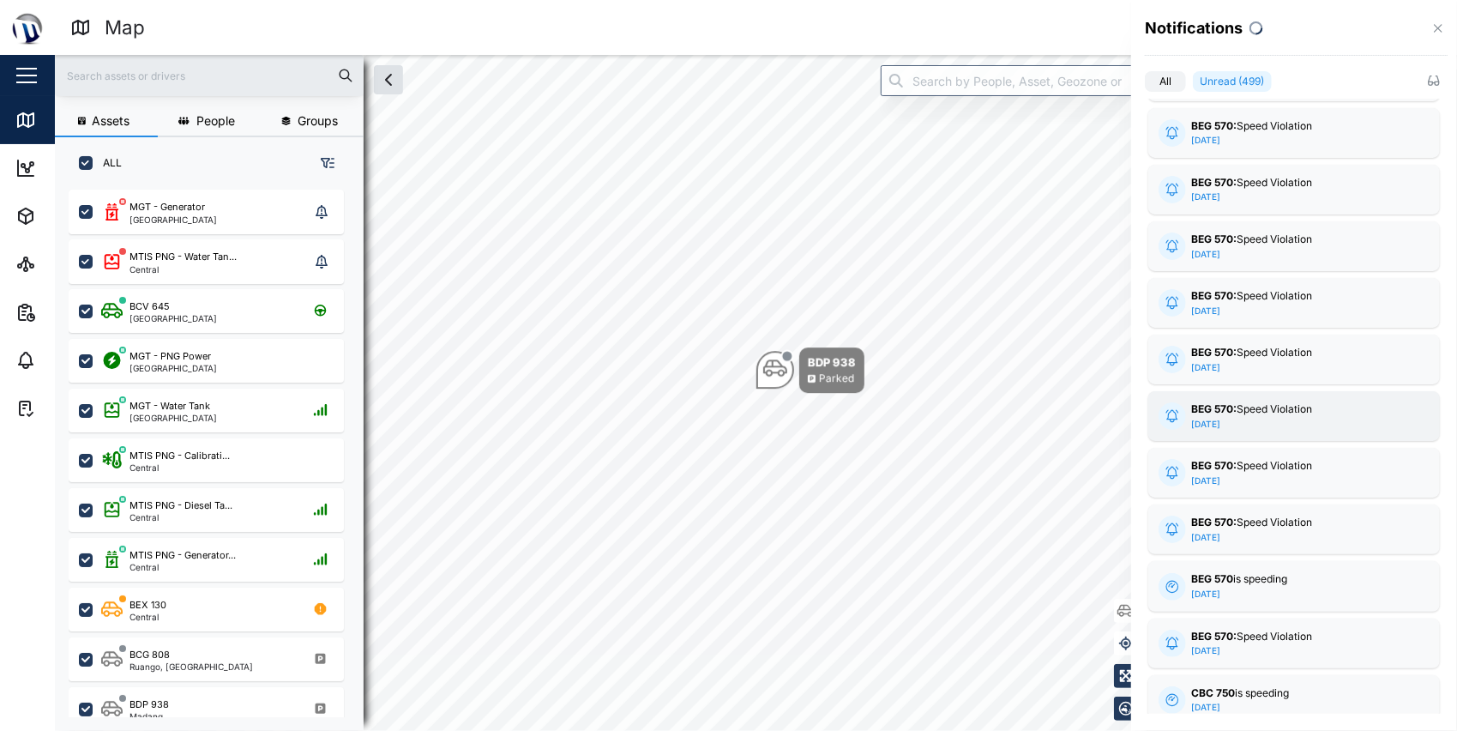
click at [1251, 405] on div "BEG 570: Speed Violation" at bounding box center [1294, 409] width 206 height 16
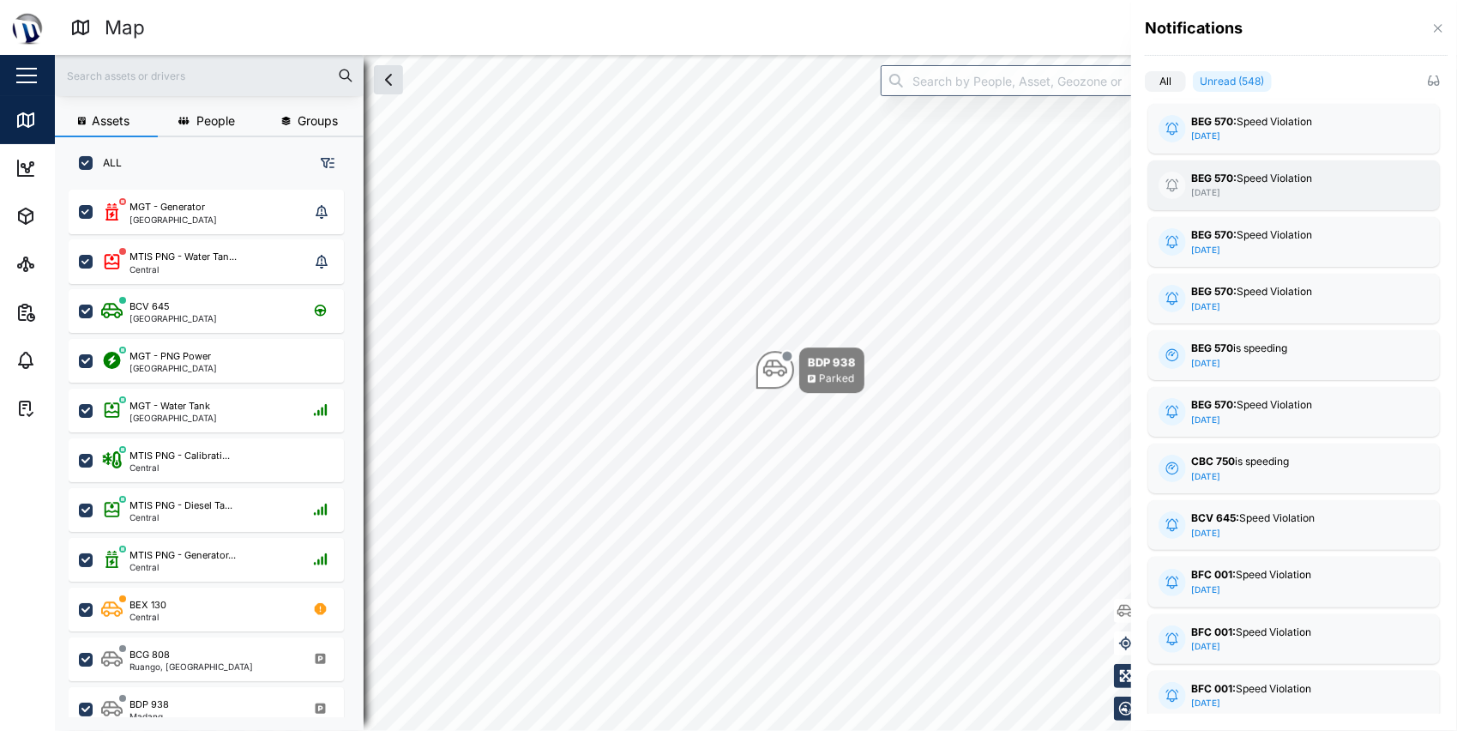
scroll to position [22927, 0]
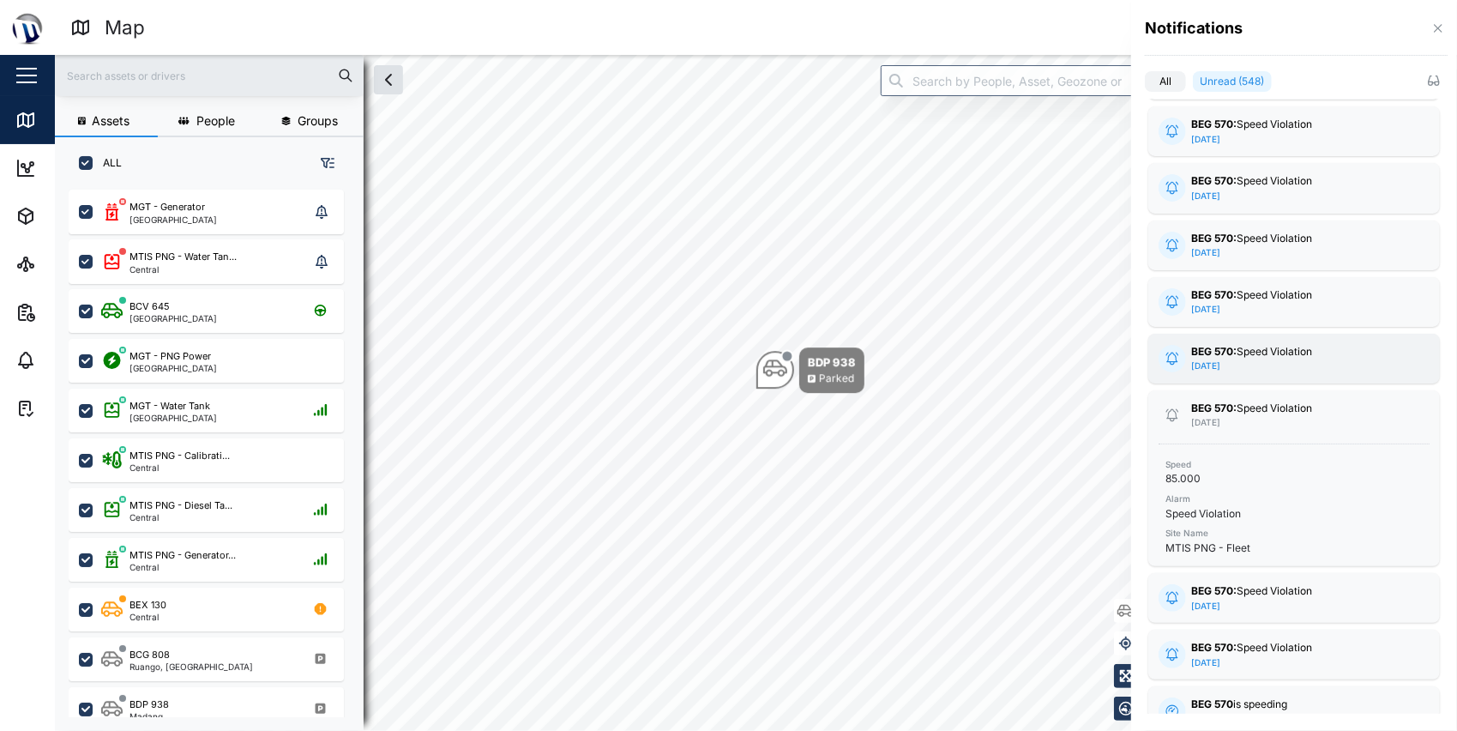
click at [1248, 352] on div "BEG 570: Speed Violation" at bounding box center [1294, 352] width 206 height 16
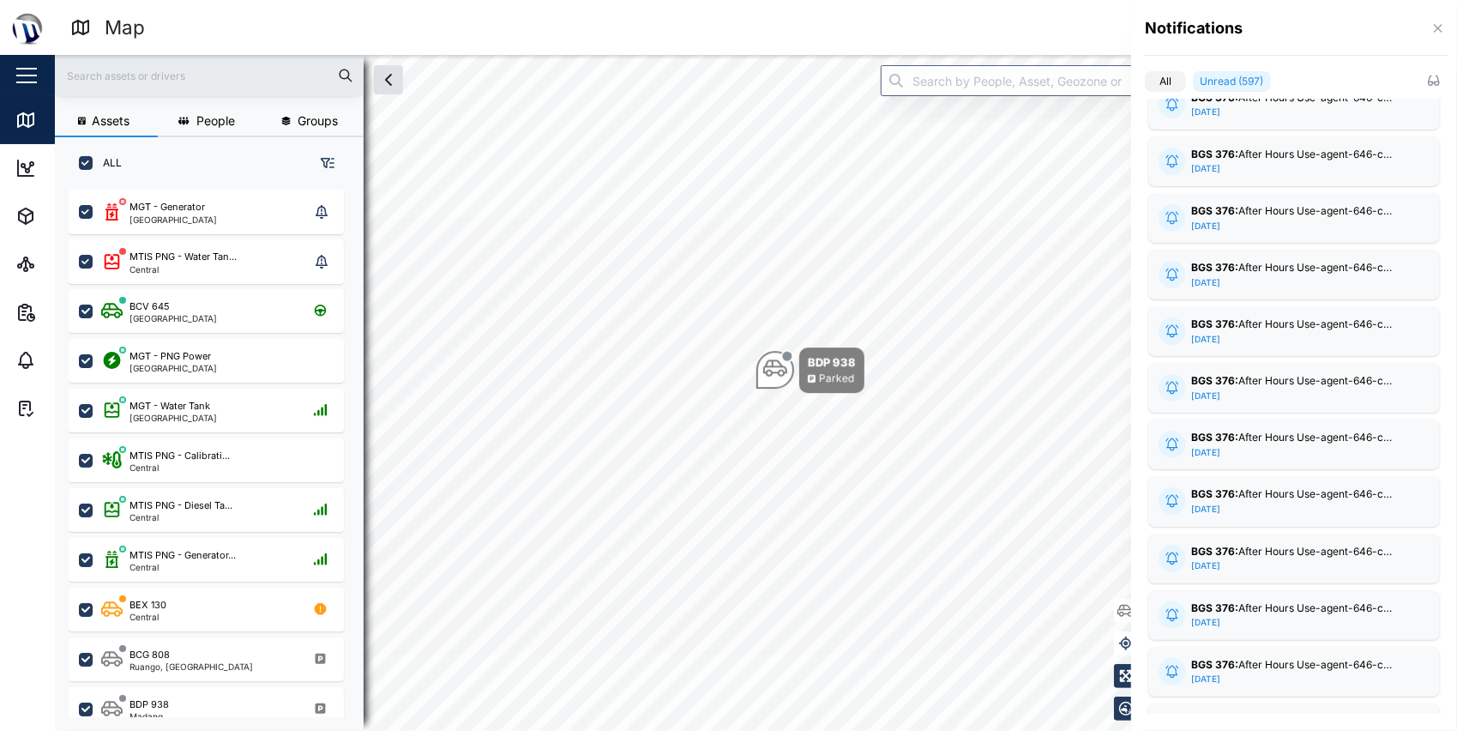
scroll to position [26335, 0]
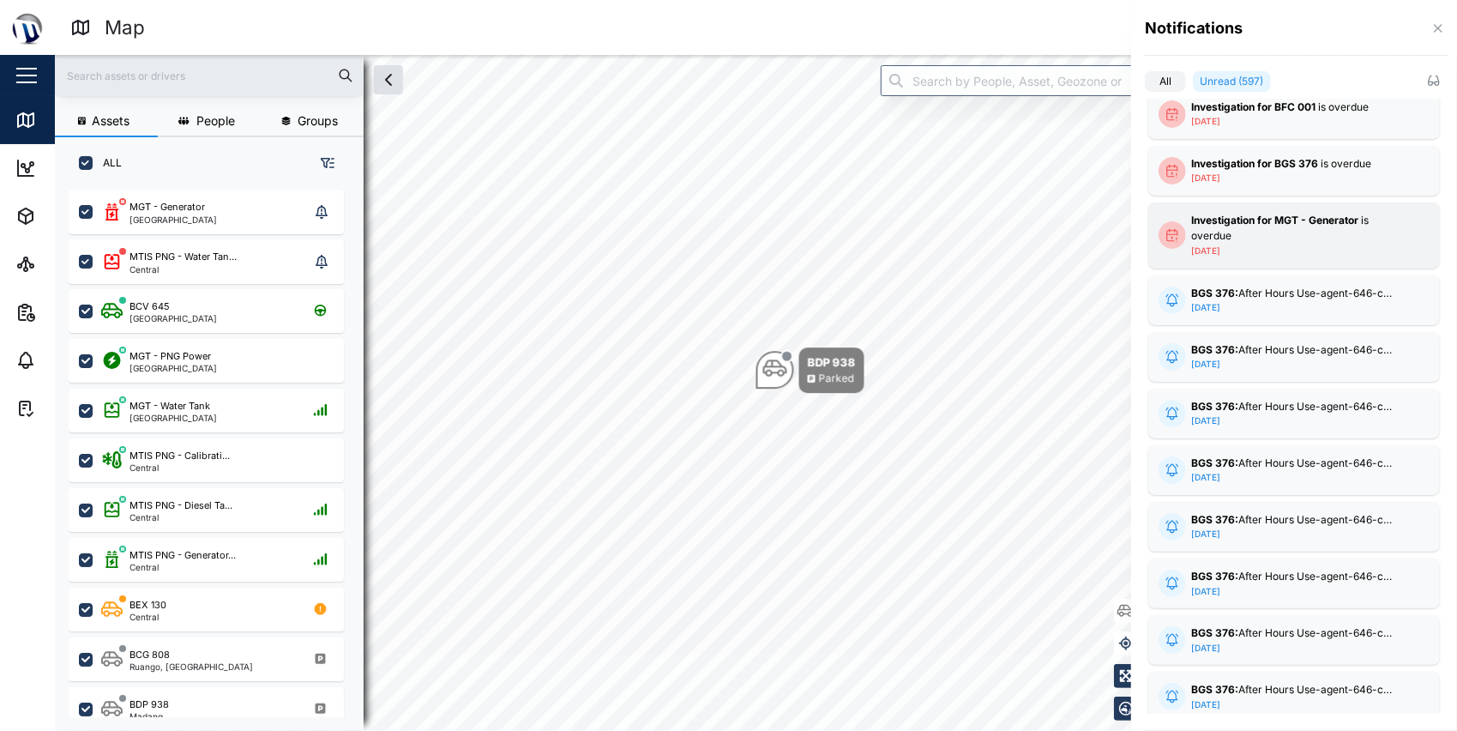
click at [1248, 218] on strong "Investigation for MGT - Generator" at bounding box center [1274, 220] width 167 height 13
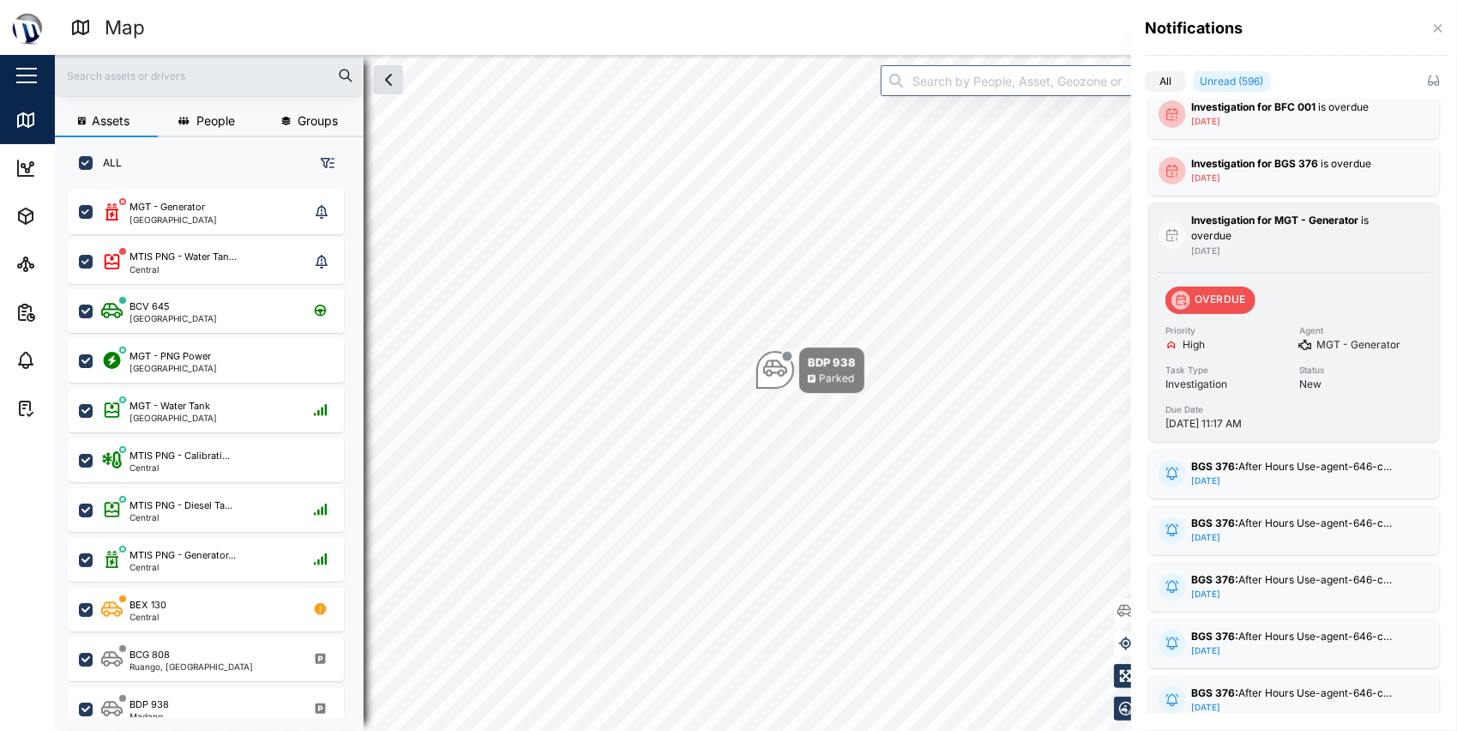
drag, startPoint x: 1237, startPoint y: 285, endPoint x: 1383, endPoint y: 319, distance: 149.8
click at [1237, 286] on div "OVERDUE" at bounding box center [1211, 299] width 90 height 27
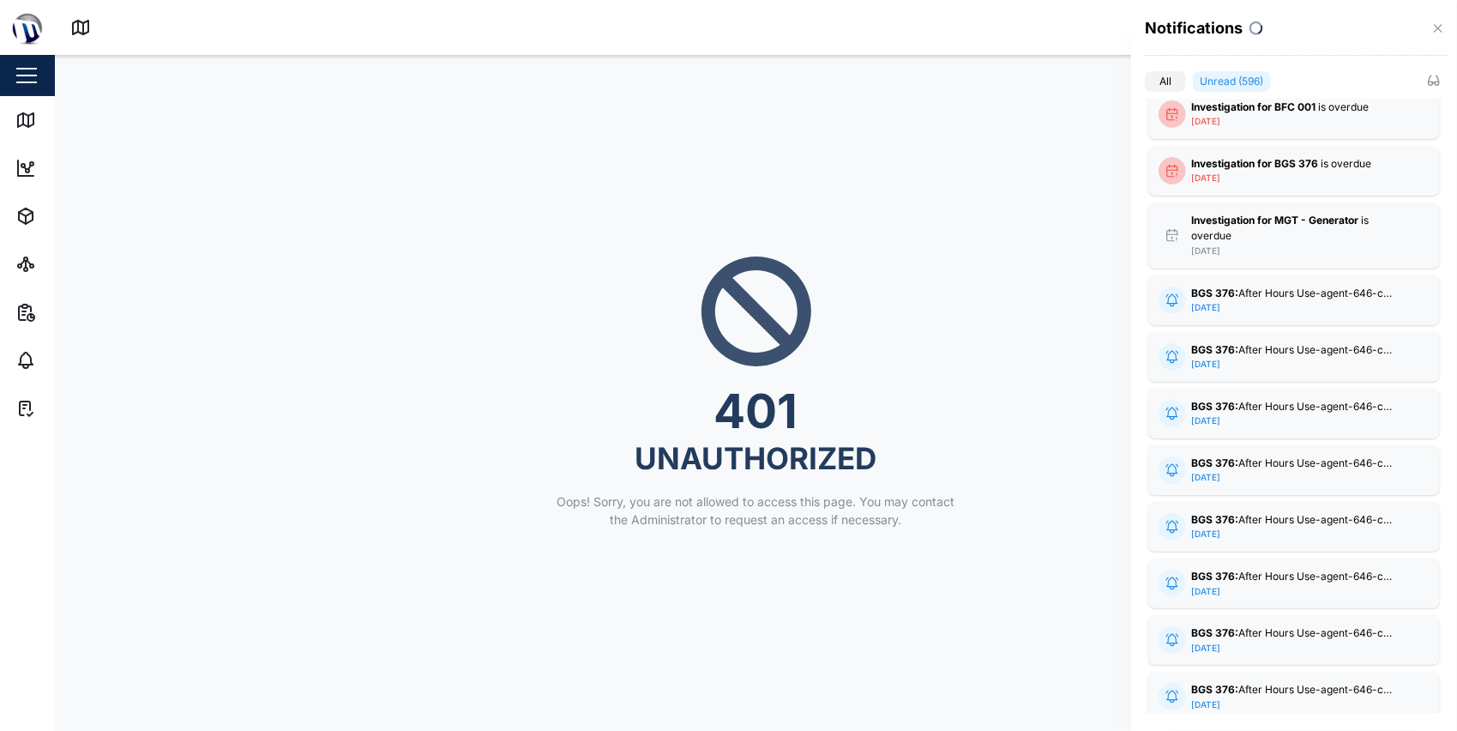
scroll to position [26249, 0]
